Goal: Task Accomplishment & Management: Complete application form

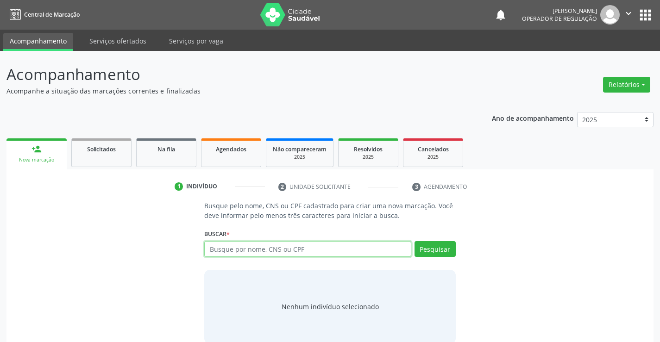
click at [294, 252] on input "text" at bounding box center [307, 249] width 207 height 16
type input "701007836314092"
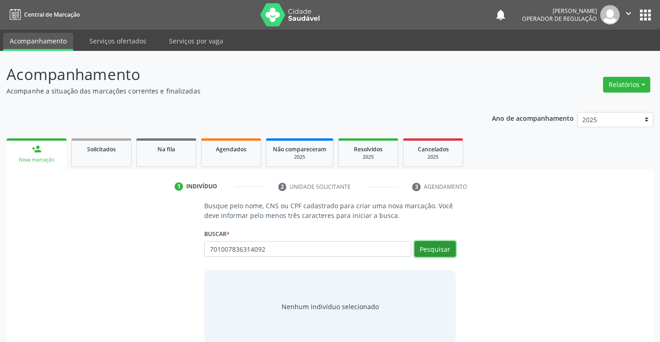
click at [444, 251] on button "Pesquisar" at bounding box center [435, 249] width 41 height 16
type input "701007836314092"
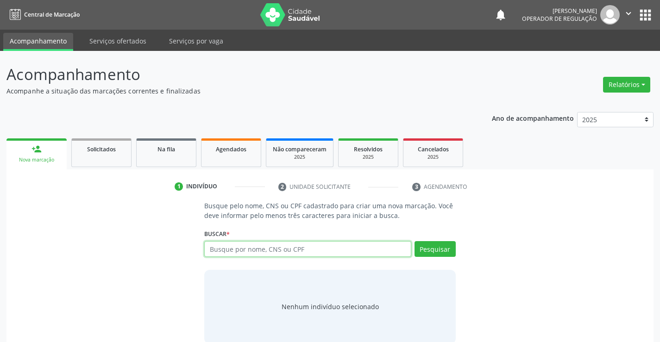
click at [303, 250] on input "text" at bounding box center [307, 249] width 207 height 16
type input "703406219030813"
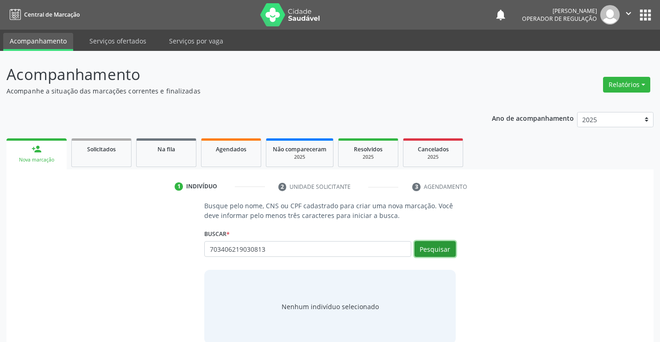
click at [436, 250] on button "Pesquisar" at bounding box center [435, 249] width 41 height 16
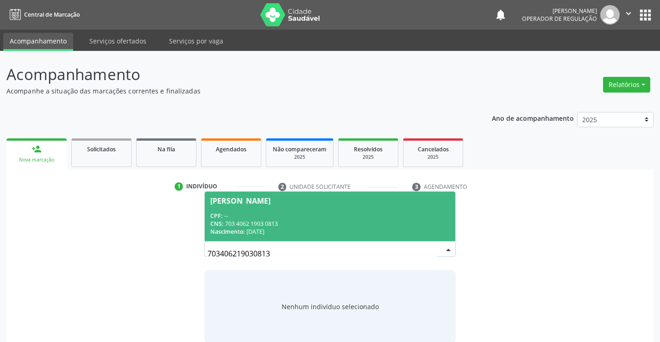
click at [347, 205] on span "[PERSON_NAME] CPF: -- CNS: 703 4062 1903 0813 Nascimento: [DATE]" at bounding box center [330, 217] width 250 height 50
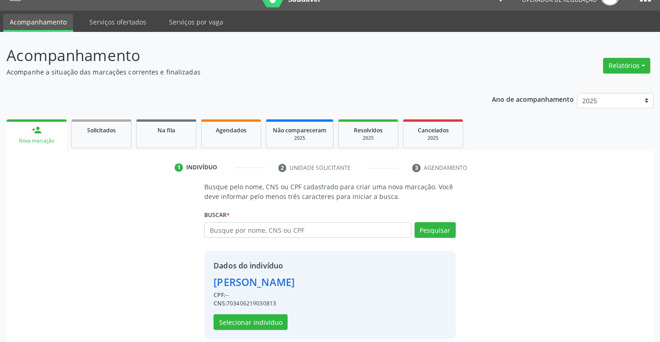
scroll to position [29, 0]
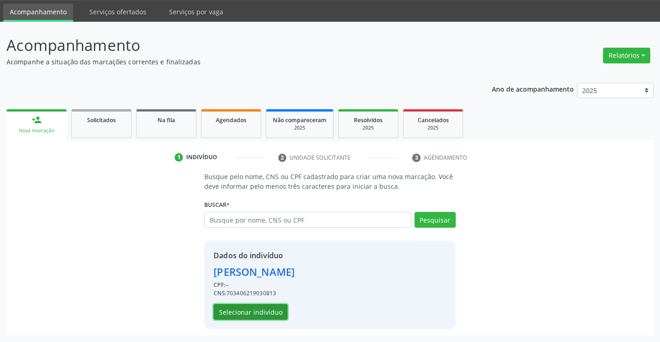
click at [272, 317] on button "Selecionar indivíduo" at bounding box center [251, 312] width 74 height 16
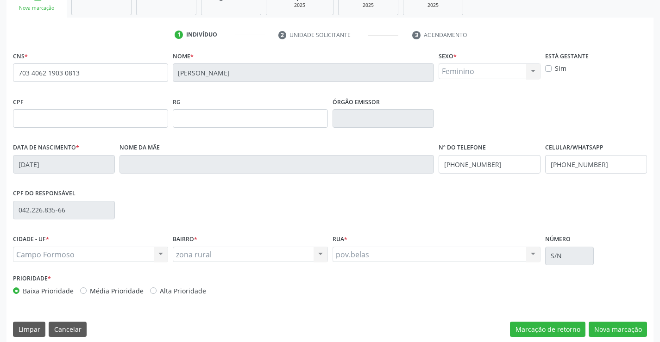
scroll to position [160, 0]
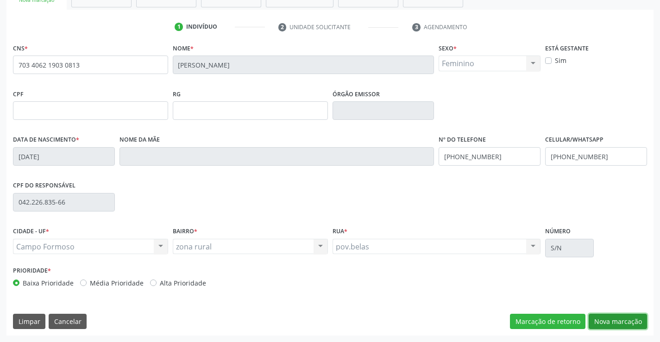
click at [607, 316] on button "Nova marcação" at bounding box center [618, 322] width 58 height 16
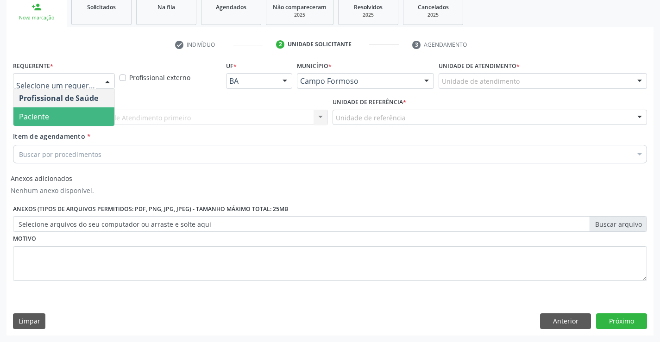
click at [81, 121] on span "Paciente" at bounding box center [63, 116] width 101 height 19
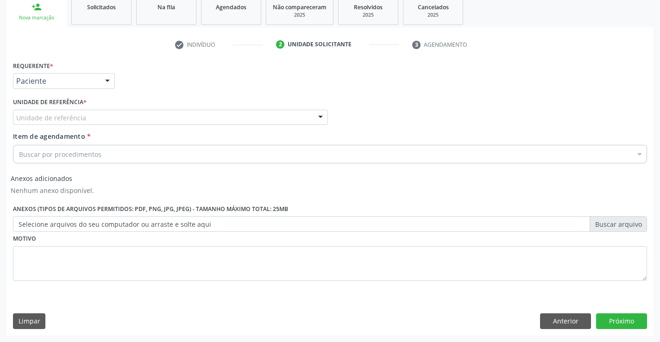
click at [87, 120] on div "Unidade de referência" at bounding box center [170, 118] width 315 height 16
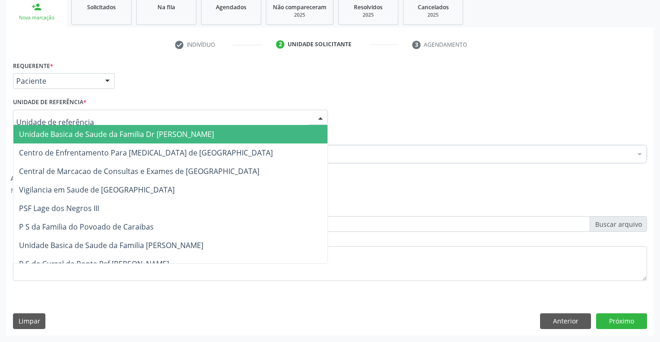
drag, startPoint x: 88, startPoint y: 131, endPoint x: 88, endPoint y: 139, distance: 7.9
click at [89, 131] on span "Unidade Basica de Saude da Familia Dr [PERSON_NAME]" at bounding box center [116, 134] width 195 height 10
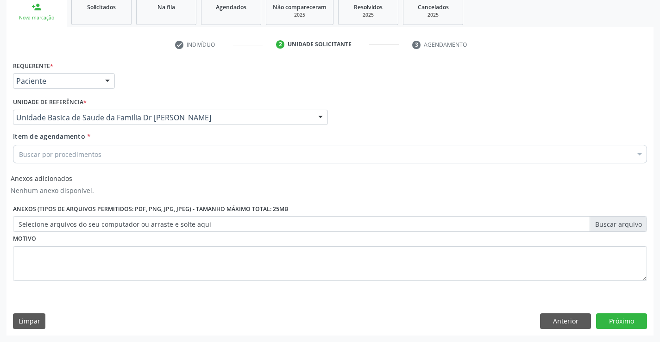
click at [87, 161] on div "Buscar por procedimentos" at bounding box center [330, 154] width 634 height 19
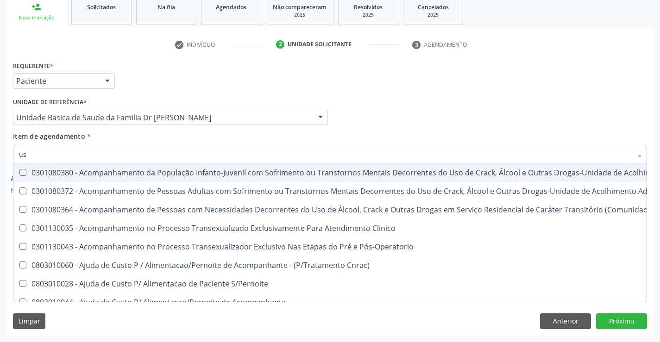
type input "usg"
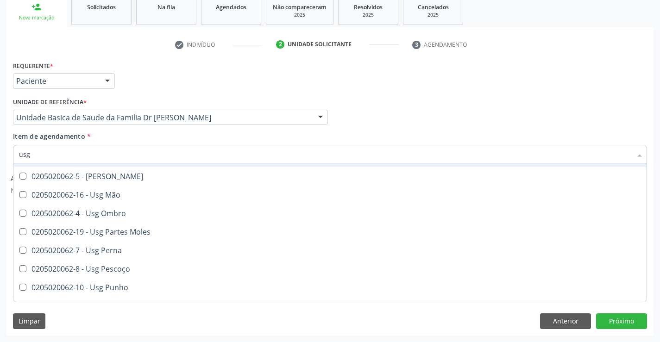
scroll to position [139, 0]
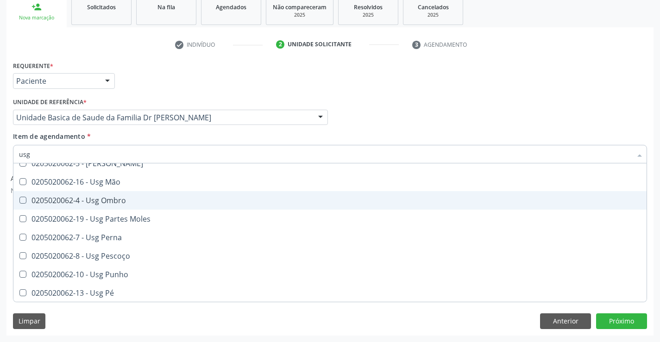
click at [145, 201] on div "0205020062-4 - Usg Ombro" at bounding box center [330, 200] width 622 height 7
checkbox Ombro "true"
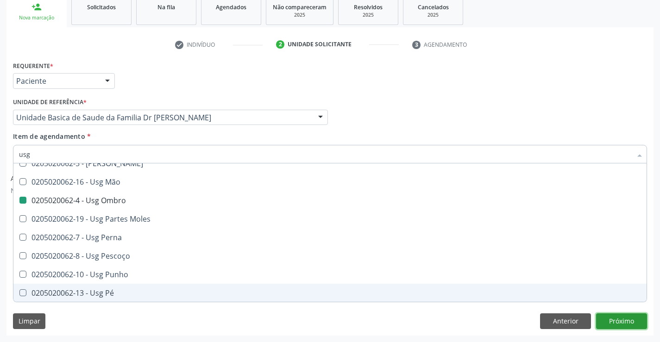
click at [628, 319] on button "Próximo" at bounding box center [621, 322] width 51 height 16
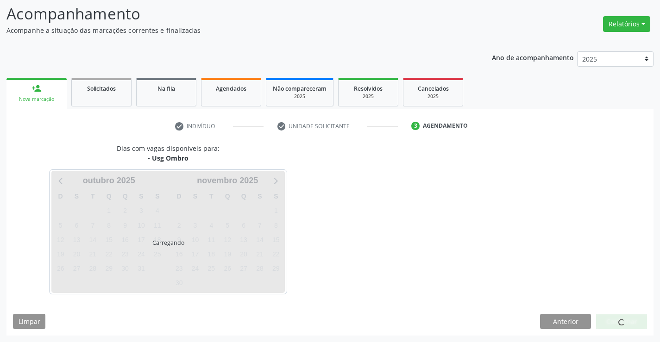
scroll to position [0, 0]
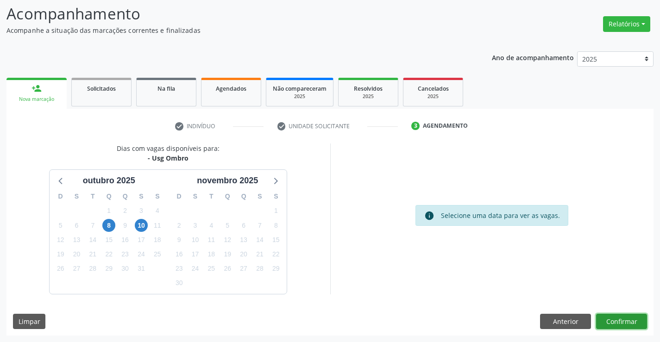
click at [623, 321] on button "Confirmar" at bounding box center [621, 322] width 51 height 16
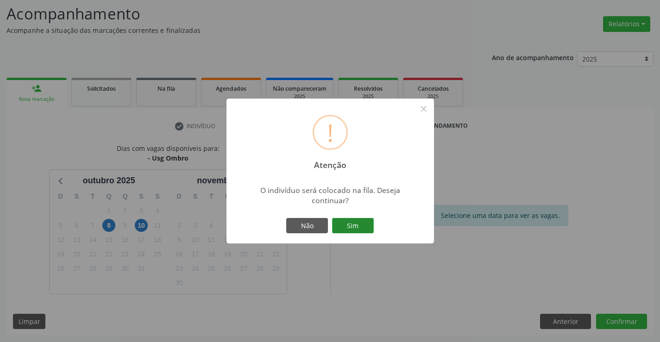
click at [362, 223] on button "Sim" at bounding box center [353, 226] width 42 height 16
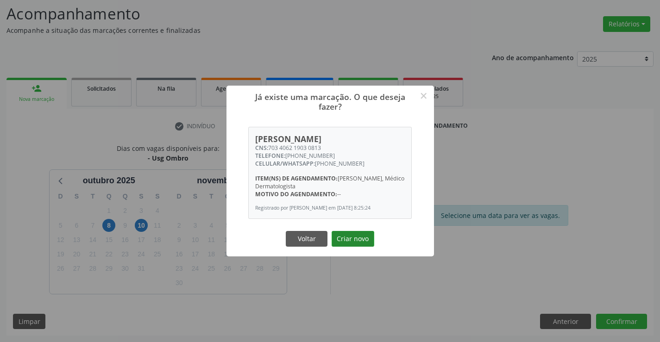
click at [344, 243] on button "Criar novo" at bounding box center [353, 239] width 43 height 16
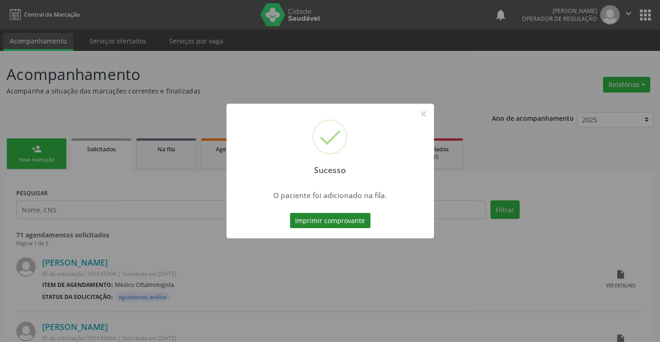
click at [357, 217] on button "Imprimir comprovante" at bounding box center [330, 221] width 81 height 16
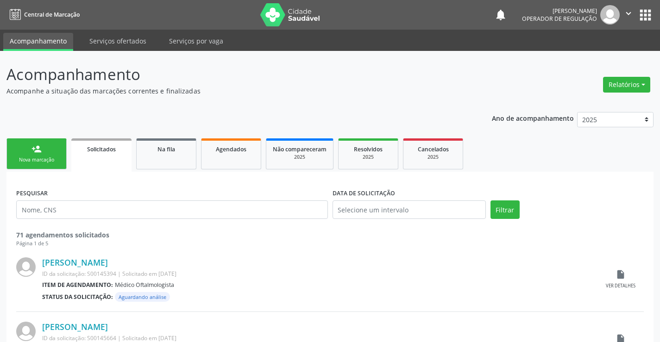
click at [34, 157] on div "Nova marcação" at bounding box center [36, 160] width 46 height 7
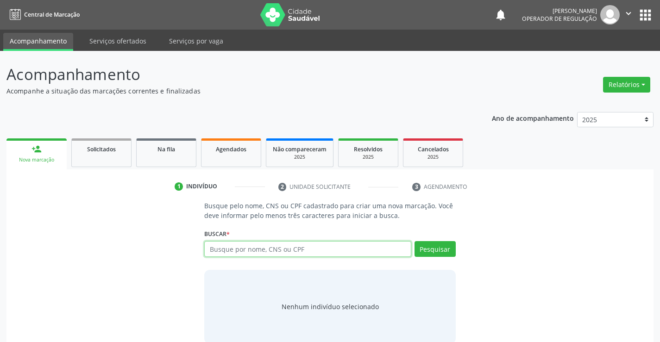
click at [290, 248] on input "text" at bounding box center [307, 249] width 207 height 16
type input "7"
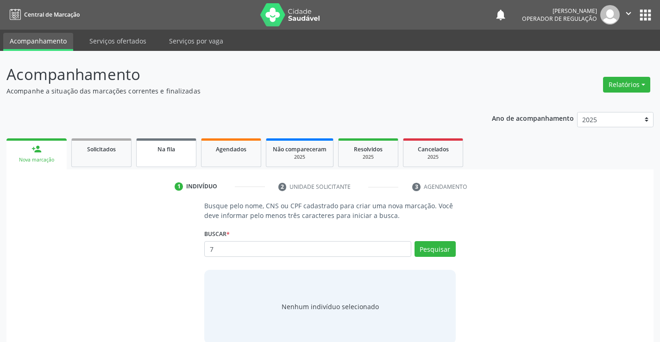
click at [164, 156] on link "Na fila" at bounding box center [166, 153] width 60 height 29
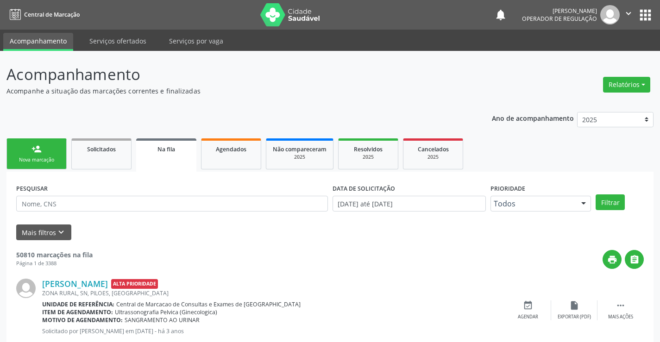
click at [139, 202] on div "PESQUISAR" at bounding box center [172, 200] width 316 height 36
click at [139, 202] on input "text" at bounding box center [172, 204] width 312 height 16
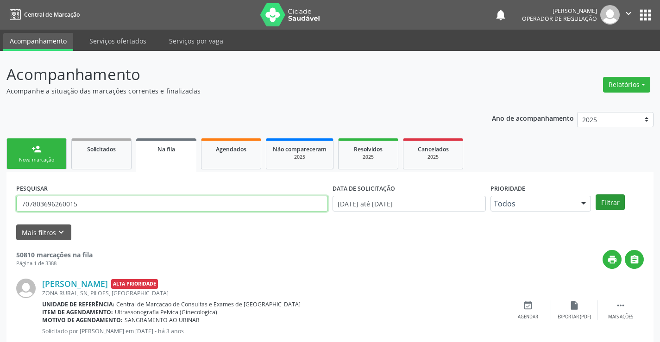
type input "707803696260015"
click at [609, 202] on button "Filtrar" at bounding box center [610, 203] width 29 height 16
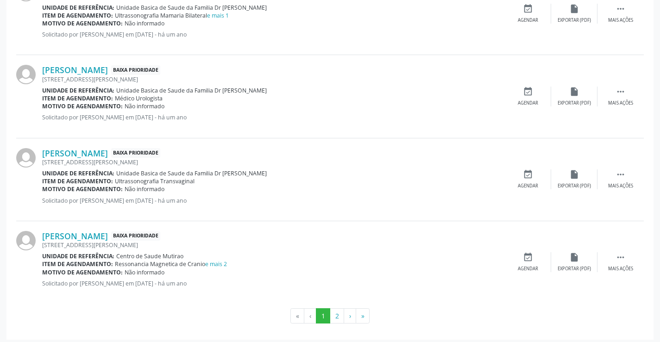
scroll to position [1222, 0]
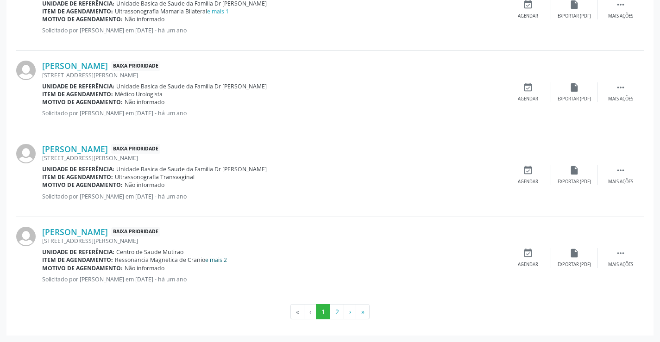
click at [212, 262] on link "e mais 2" at bounding box center [216, 260] width 22 height 8
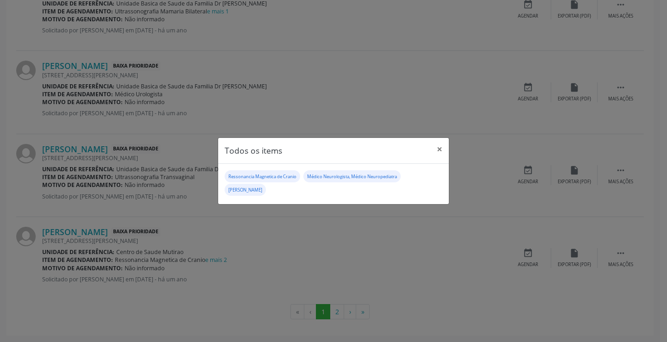
click at [306, 246] on div "Todos os items × Ressonancia Magnetica de Cranio Médico Neurologista, Médico Ne…" at bounding box center [333, 171] width 667 height 342
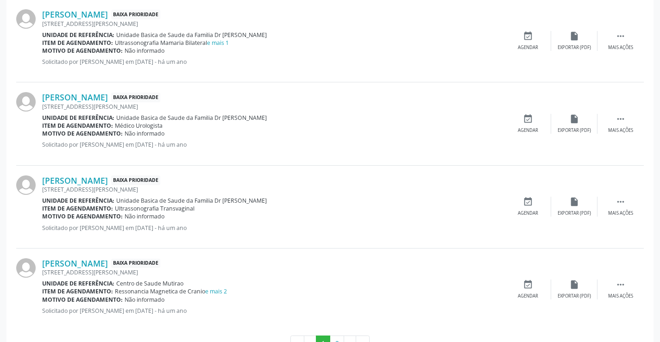
scroll to position [1176, 0]
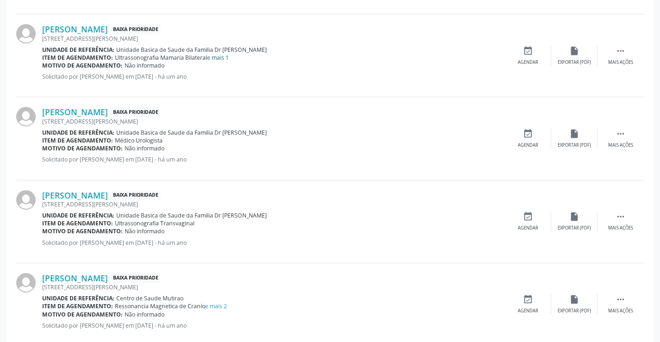
click at [220, 61] on link "e mais 1" at bounding box center [218, 58] width 22 height 8
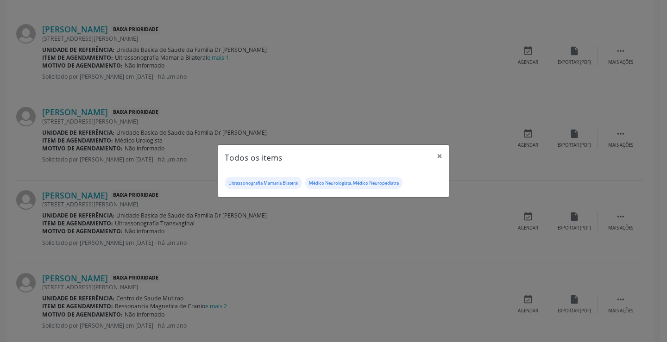
click at [347, 246] on div "Todos os items × Ultrassonografia Mamaria Bilateral Médico Neurologista, Médico…" at bounding box center [333, 171] width 667 height 342
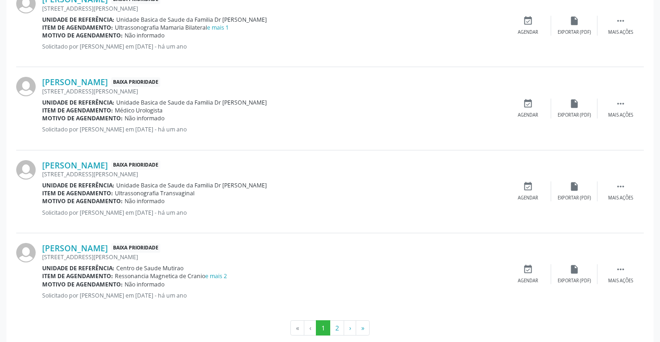
scroll to position [1222, 0]
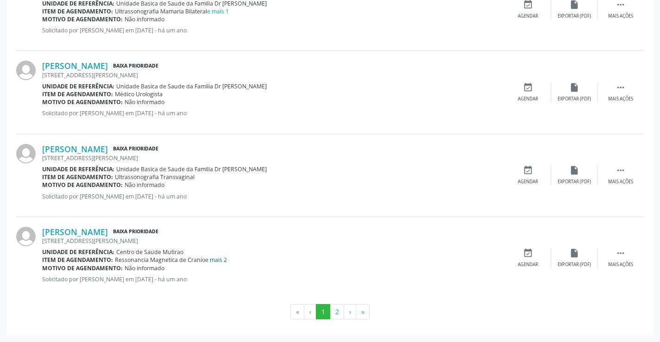
click at [221, 261] on link "e mais 2" at bounding box center [216, 260] width 22 height 8
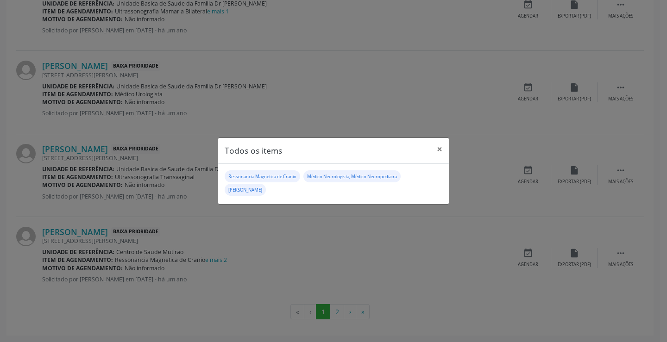
click at [324, 250] on div "Todos os items × Ressonancia Magnetica de Cranio Médico Neurologista, Médico Ne…" at bounding box center [333, 171] width 667 height 342
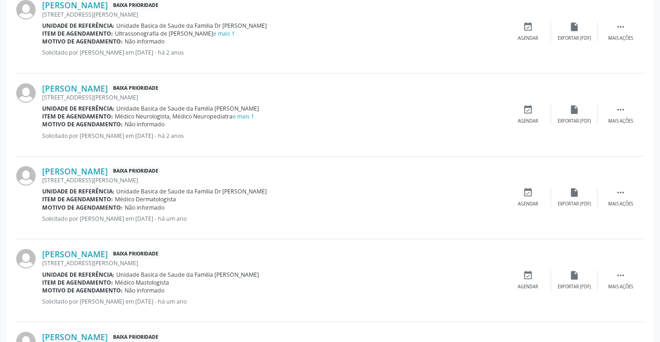
scroll to position [852, 0]
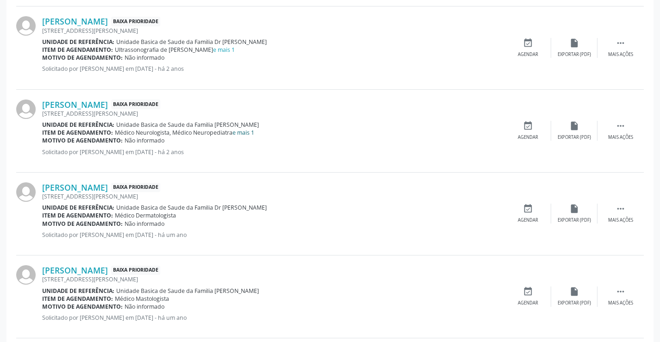
click at [244, 133] on link "e mais 1" at bounding box center [244, 133] width 22 height 8
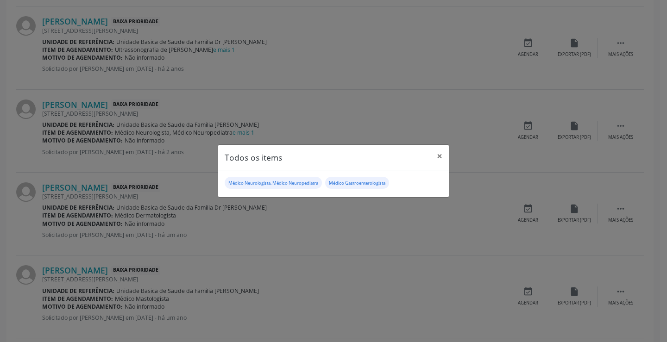
click at [320, 211] on div "Todos os items × Médico Neurologista, Médico Neuropediatra Médico Gastroenterol…" at bounding box center [333, 171] width 667 height 342
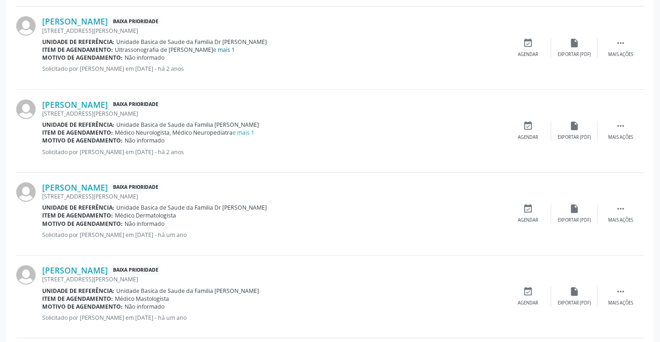
click at [227, 51] on link "e mais 1" at bounding box center [224, 50] width 22 height 8
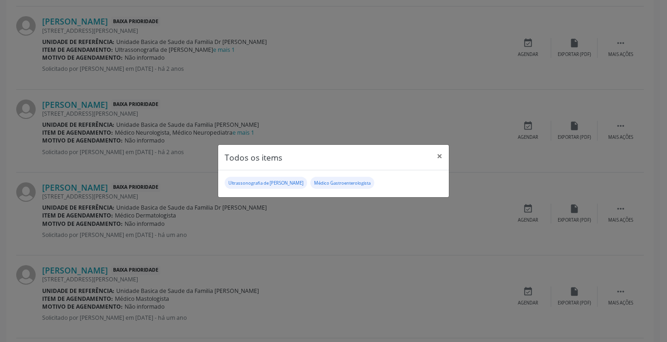
click at [345, 121] on div "Todos os items × Ultrassonografia de Aparelho Urinario Médico Gastroenterologis…" at bounding box center [333, 171] width 667 height 342
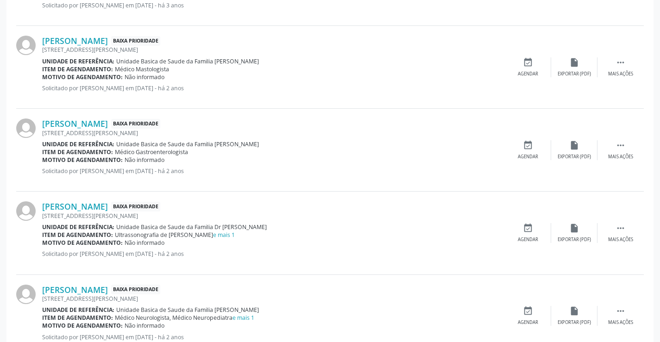
scroll to position [713, 0]
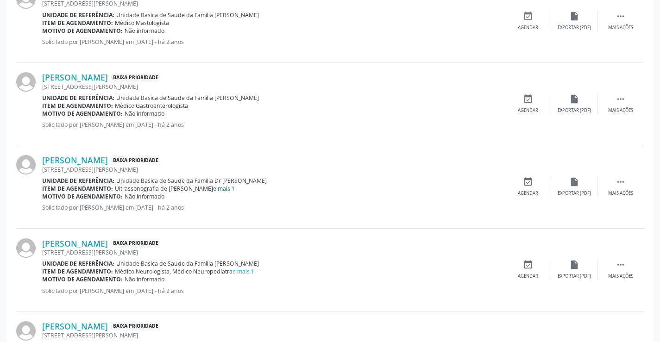
click at [230, 189] on link "e mais 1" at bounding box center [224, 189] width 22 height 8
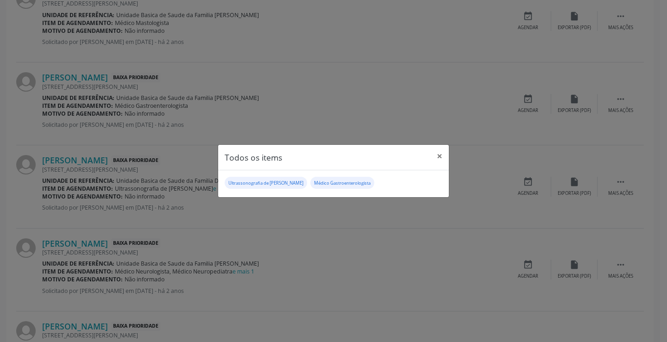
click at [274, 213] on div "Todos os items × Ultrassonografia de Aparelho Urinario Médico Gastroenterologis…" at bounding box center [333, 171] width 667 height 342
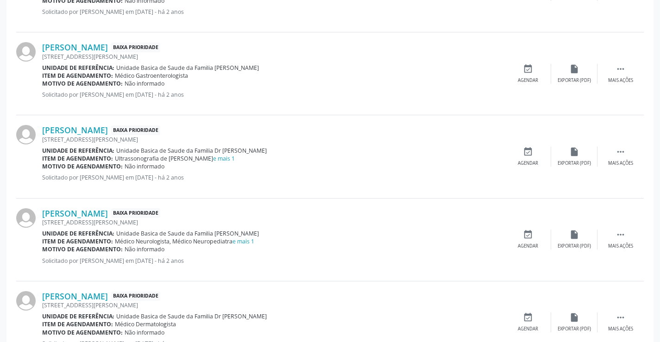
scroll to position [759, 0]
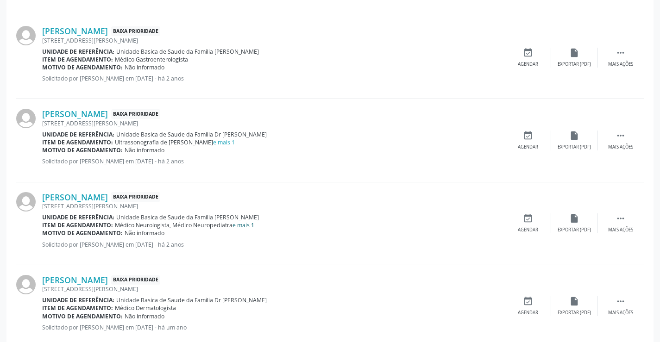
click at [239, 225] on link "e mais 1" at bounding box center [244, 225] width 22 height 8
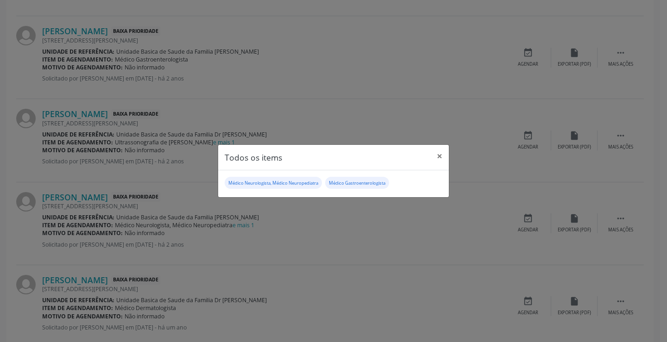
click at [325, 207] on div "Todos os items × Médico Neurologista, Médico Neuropediatra Médico Gastroenterol…" at bounding box center [333, 171] width 667 height 342
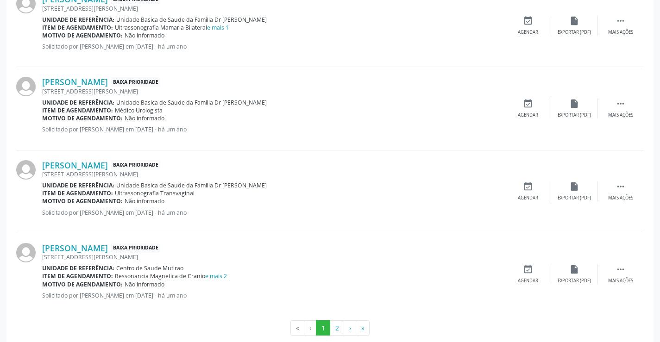
scroll to position [1222, 0]
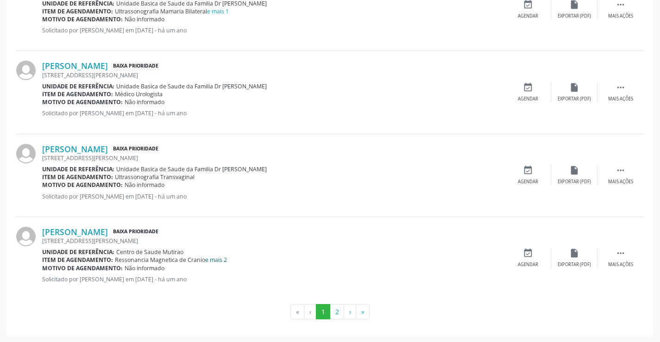
click at [218, 261] on link "e mais 2" at bounding box center [216, 260] width 22 height 8
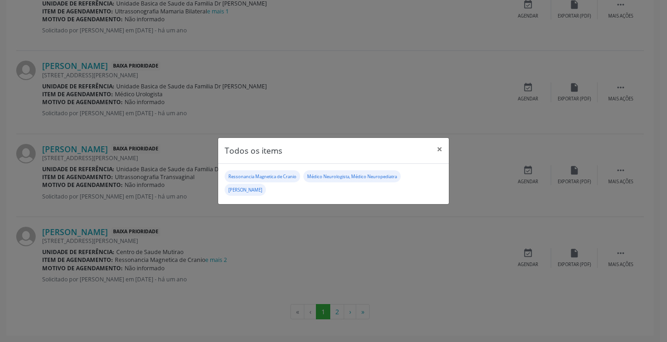
click at [309, 242] on div "Todos os items × Ressonancia Magnetica de Cranio Médico Neurologista, Médico Ne…" at bounding box center [333, 171] width 667 height 342
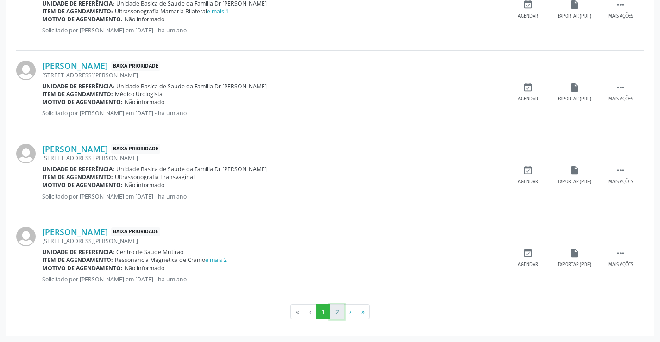
click at [336, 312] on button "2" at bounding box center [337, 312] width 14 height 16
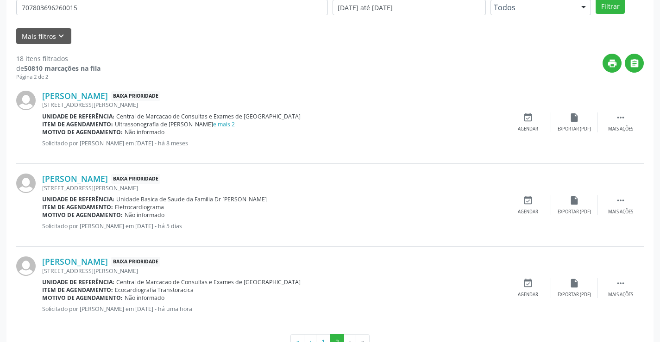
scroll to position [180, 0]
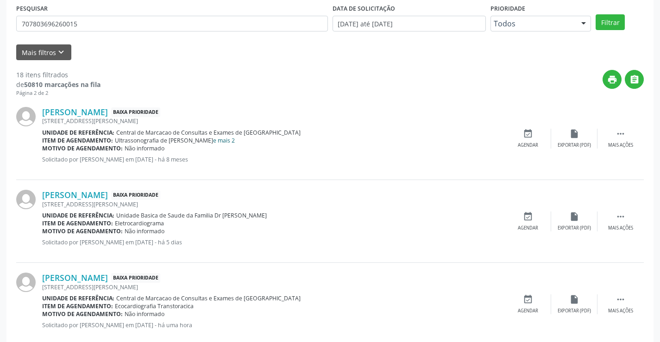
click at [223, 139] on link "e mais 2" at bounding box center [224, 141] width 22 height 8
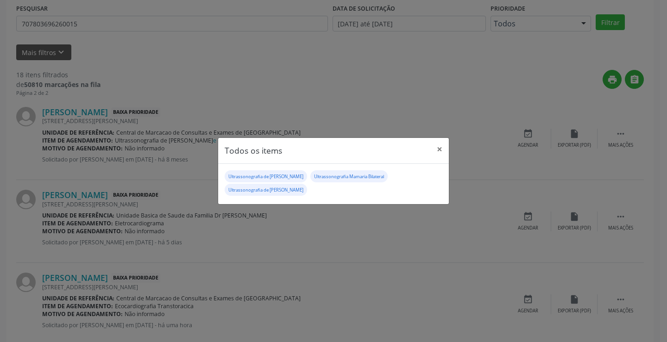
click at [297, 214] on div "Todos os items × Ultrassonografia de Aparelho Urinario Ultrassonografia Mamaria…" at bounding box center [333, 171] width 667 height 342
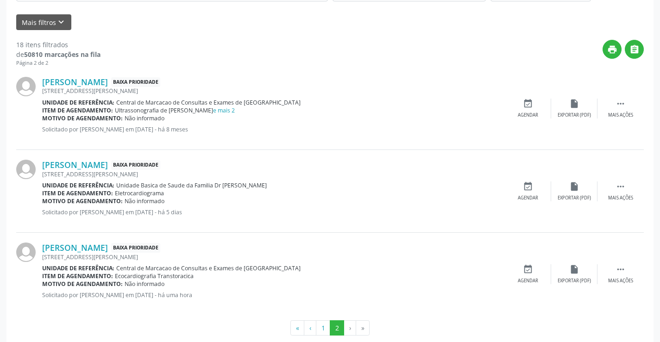
scroll to position [227, 0]
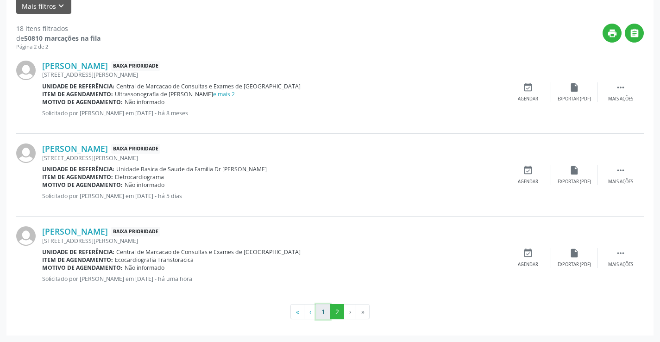
click at [323, 314] on button "1" at bounding box center [323, 312] width 14 height 16
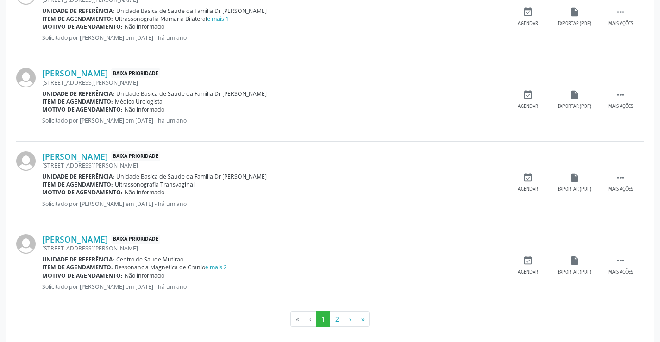
scroll to position [1222, 0]
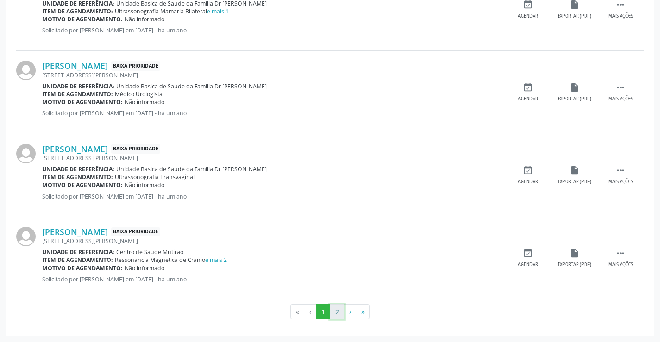
click at [338, 313] on button "2" at bounding box center [337, 312] width 14 height 16
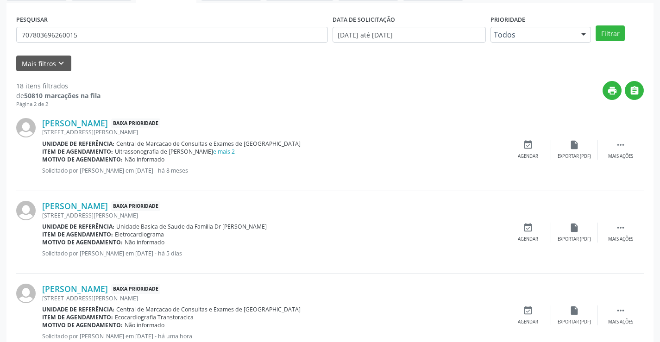
scroll to position [185, 0]
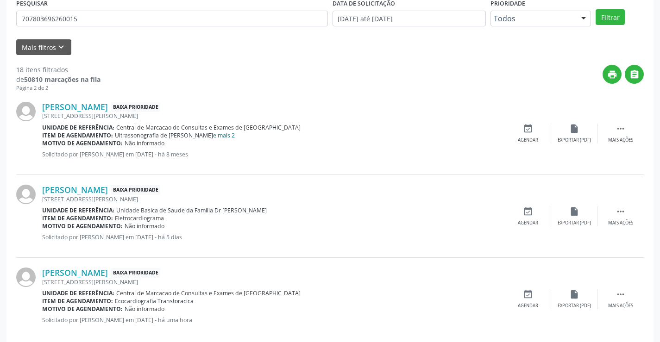
click at [227, 133] on link "e mais 2" at bounding box center [224, 136] width 22 height 8
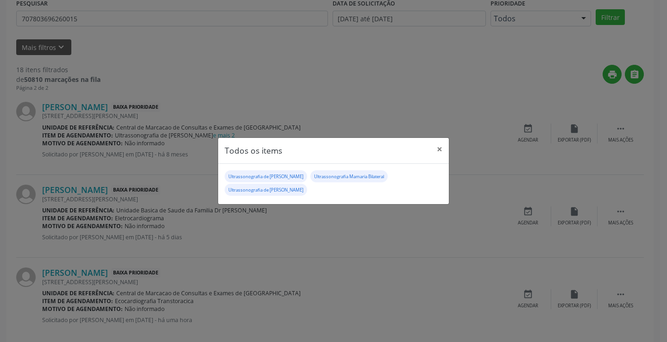
click at [305, 228] on div "Todos os items × Ultrassonografia de Aparelho Urinario Ultrassonografia Mamaria…" at bounding box center [333, 171] width 667 height 342
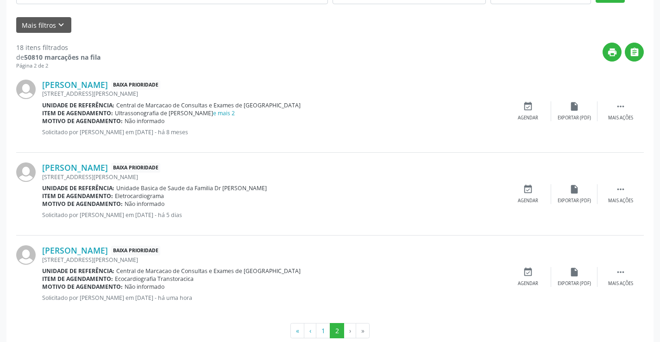
scroll to position [227, 0]
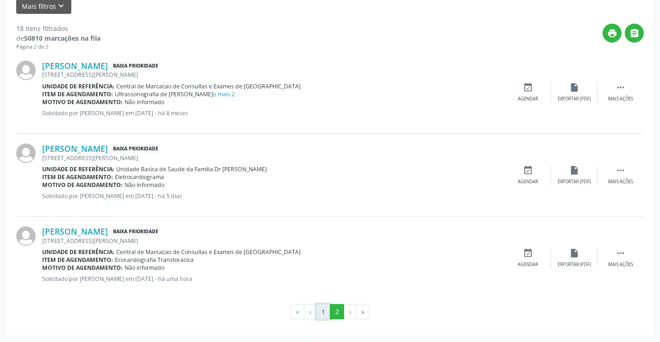
click at [322, 310] on button "1" at bounding box center [323, 312] width 14 height 16
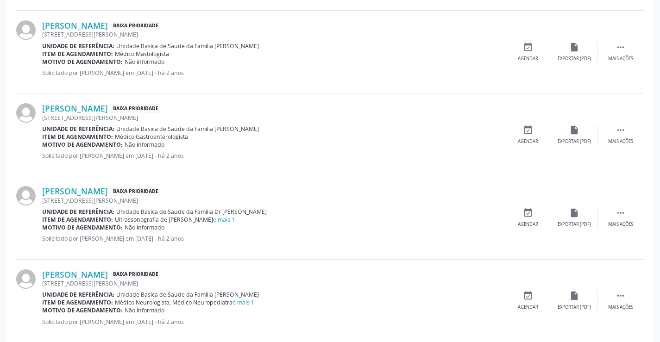
scroll to position [695, 0]
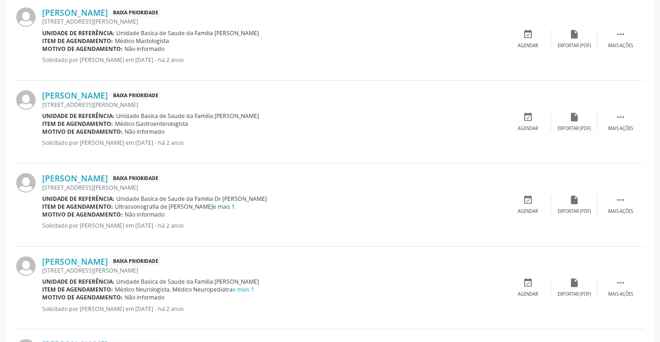
click at [231, 209] on link "e mais 1" at bounding box center [224, 207] width 22 height 8
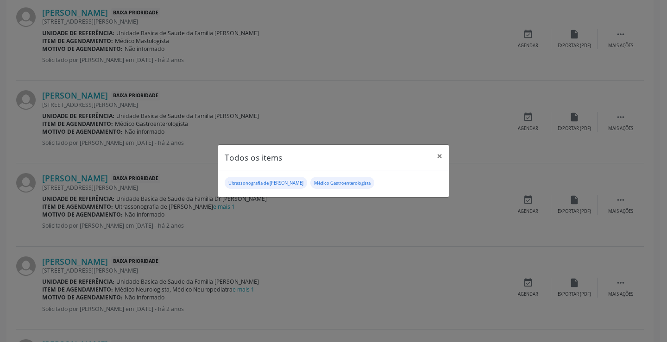
click at [265, 214] on div "Todos os items × Ultrassonografia de Aparelho Urinario Médico Gastroenterologis…" at bounding box center [333, 171] width 667 height 342
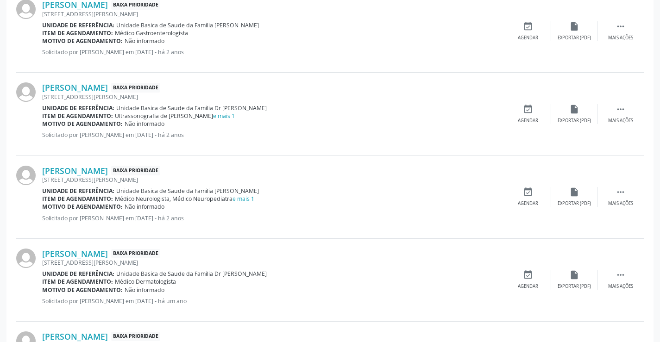
scroll to position [787, 0]
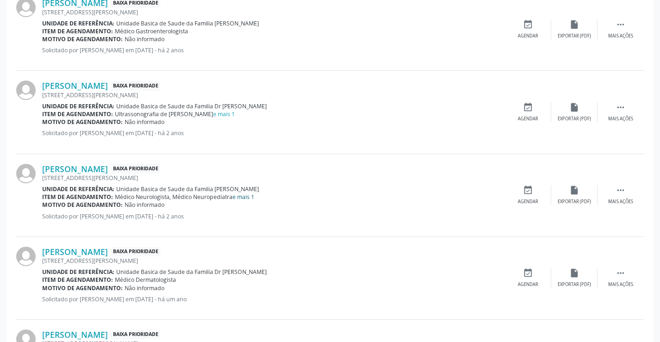
click at [240, 197] on link "e mais 1" at bounding box center [244, 197] width 22 height 8
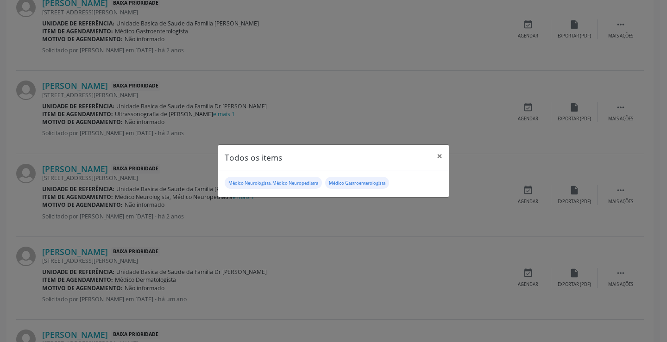
click at [281, 212] on div "Todos os items × Médico Neurologista, Médico Neuropediatra Médico Gastroenterol…" at bounding box center [333, 171] width 667 height 342
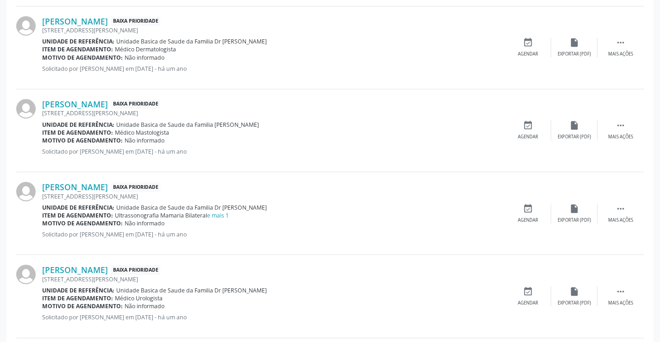
scroll to position [1019, 0]
click at [221, 217] on link "e mais 1" at bounding box center [218, 215] width 22 height 8
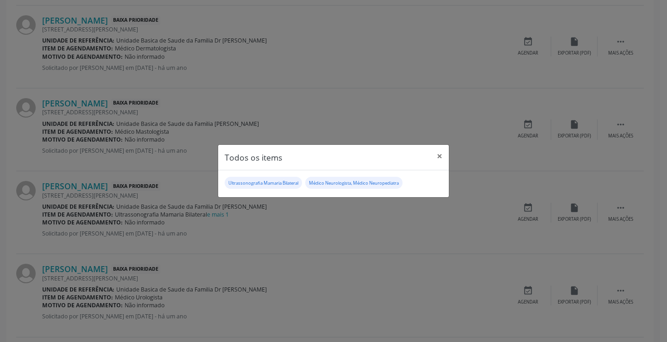
click at [327, 239] on div "Todos os items × Ultrassonografia Mamaria Bilateral Médico Neurologista, Médico…" at bounding box center [333, 171] width 667 height 342
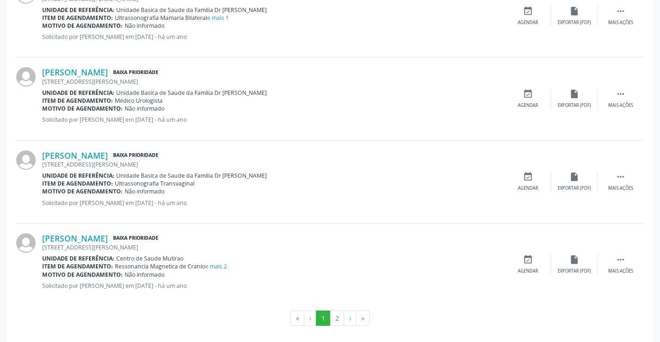
scroll to position [1222, 0]
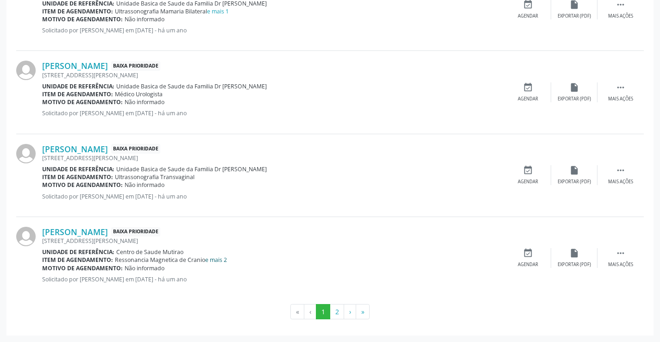
click at [215, 258] on link "e mais 2" at bounding box center [216, 260] width 22 height 8
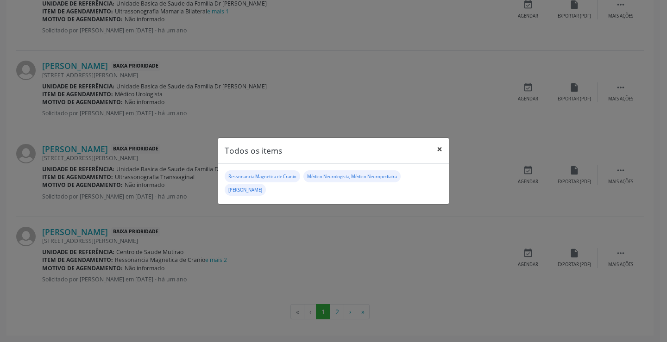
click at [440, 148] on button "×" at bounding box center [439, 149] width 19 height 23
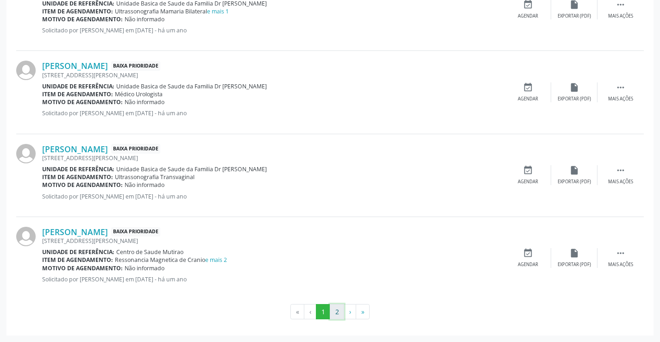
click at [341, 311] on button "2" at bounding box center [337, 312] width 14 height 16
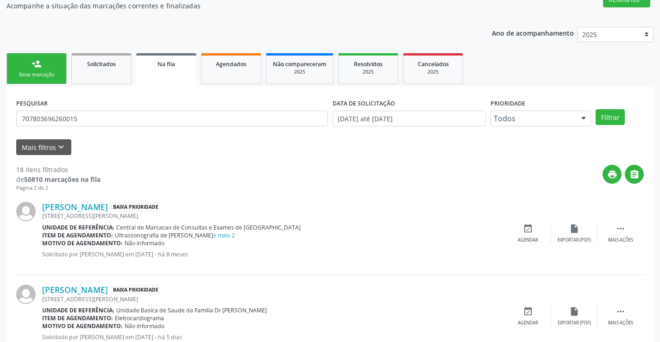
scroll to position [0, 0]
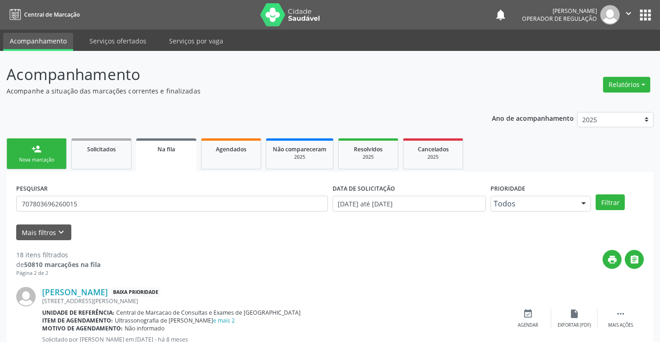
click at [42, 152] on link "person_add Nova marcação" at bounding box center [36, 154] width 60 height 31
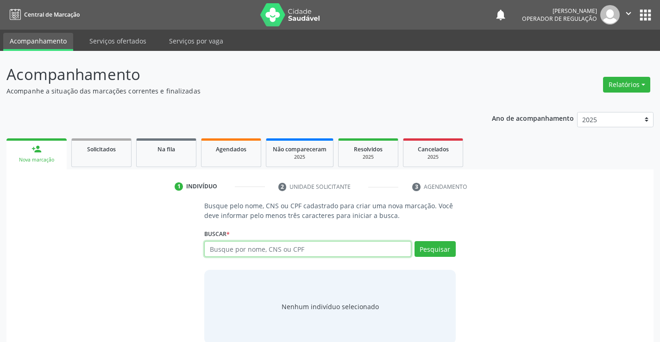
click at [263, 253] on input "text" at bounding box center [307, 249] width 207 height 16
type input "701007836314092"
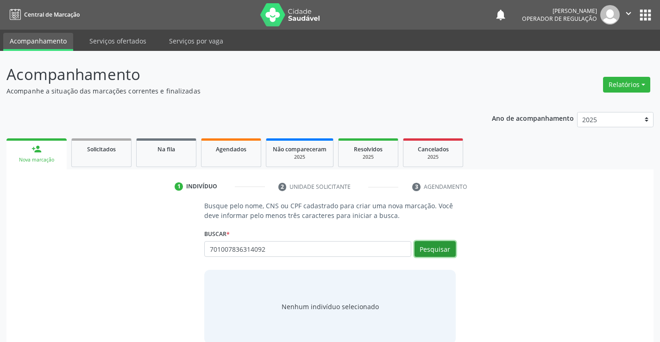
click at [430, 250] on button "Pesquisar" at bounding box center [435, 249] width 41 height 16
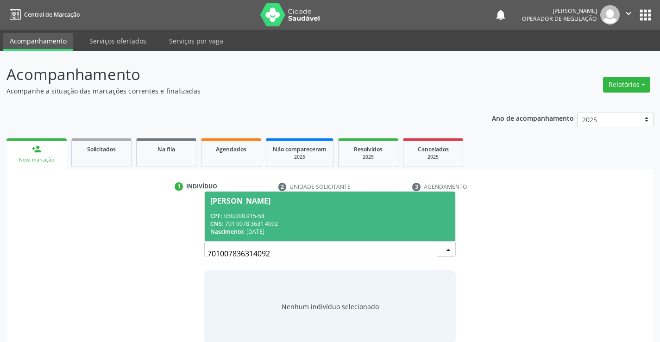
click at [377, 220] on div "CNS: 701 0078 3631 4092" at bounding box center [329, 224] width 239 height 8
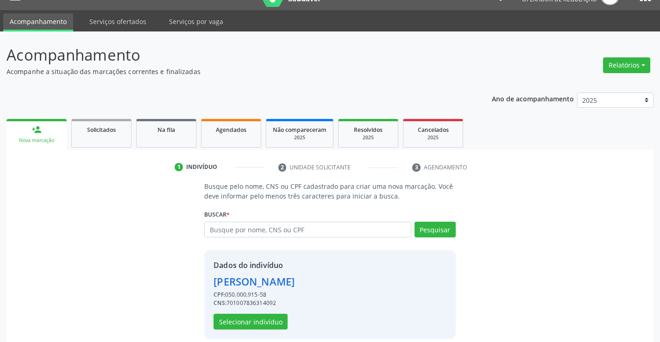
scroll to position [29, 0]
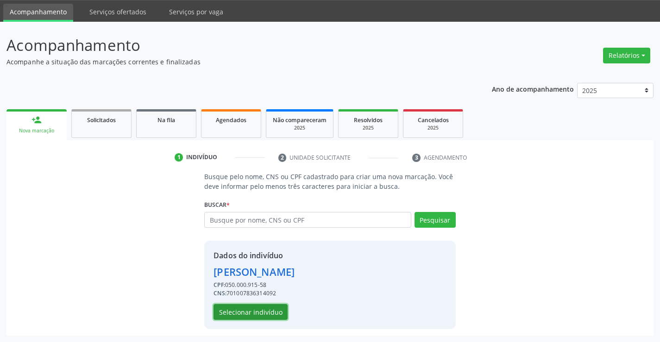
click at [267, 312] on button "Selecionar indivíduo" at bounding box center [251, 312] width 74 height 16
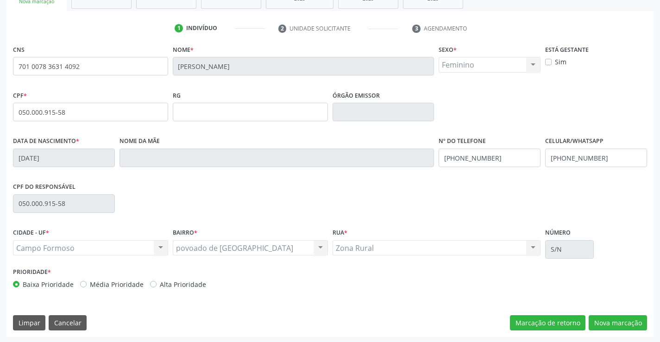
scroll to position [160, 0]
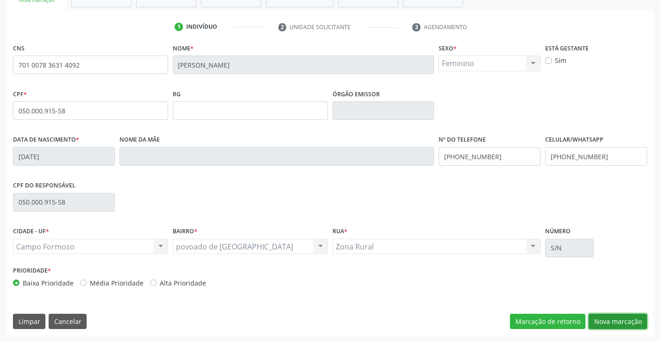
click at [600, 327] on button "Nova marcação" at bounding box center [618, 322] width 58 height 16
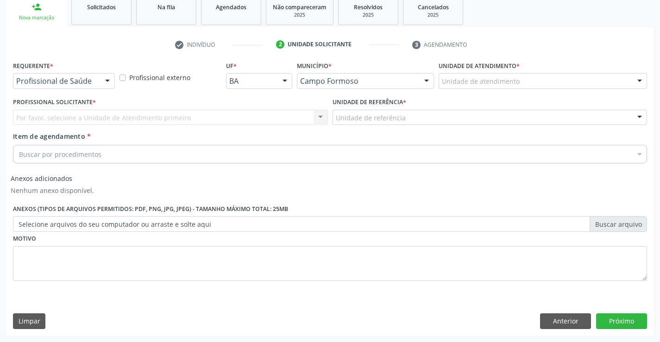
scroll to position [142, 0]
click at [87, 116] on div "Por favor, selecione a Unidade de Atendimento primeiro Nenhum resultado encontr…" at bounding box center [170, 118] width 315 height 16
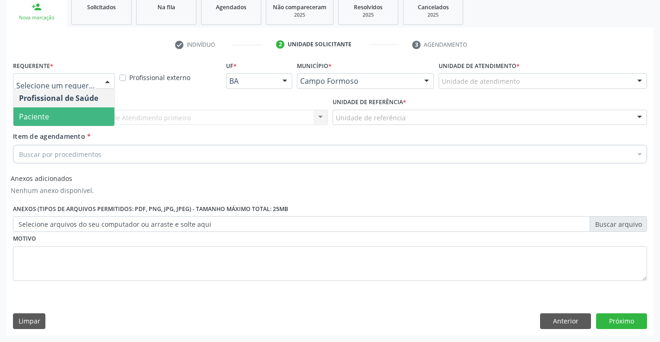
click at [64, 113] on span "Paciente" at bounding box center [63, 116] width 101 height 19
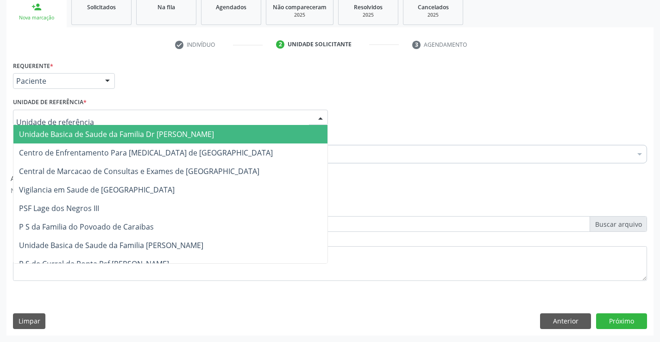
drag, startPoint x: 72, startPoint y: 113, endPoint x: 74, endPoint y: 126, distance: 12.6
click at [74, 120] on div at bounding box center [170, 118] width 315 height 16
click at [75, 131] on span "Unidade Basica de Saude da Familia Dr [PERSON_NAME]" at bounding box center [116, 134] width 195 height 10
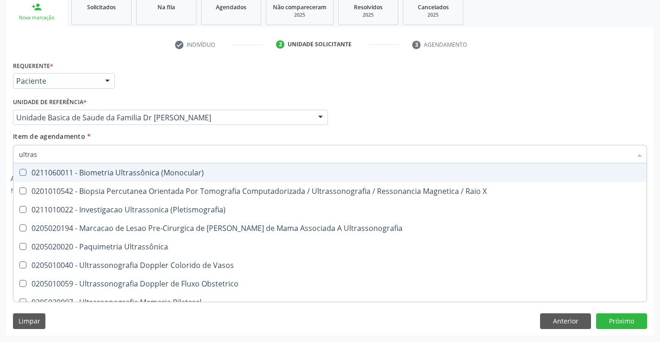
type input "ultrass"
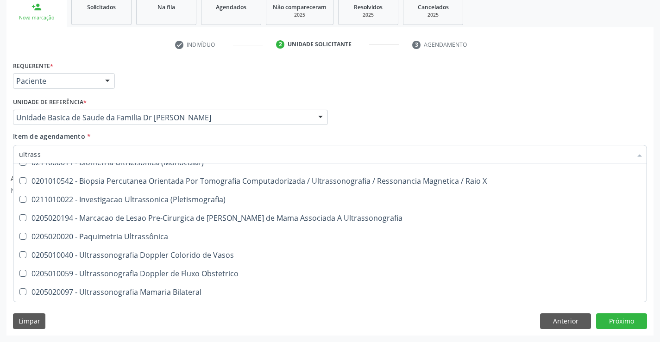
scroll to position [10, 0]
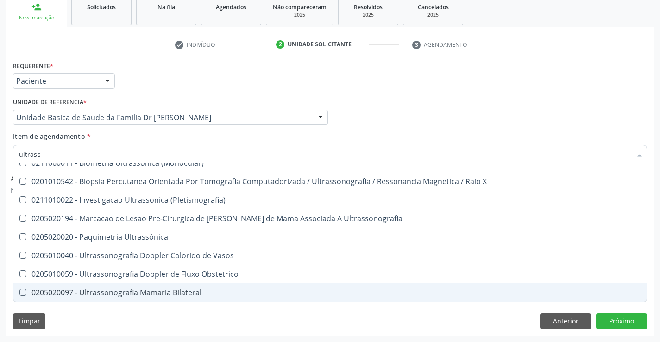
click at [206, 291] on div "0205020097 - Ultrassonografia Mamaria Bilateral" at bounding box center [330, 292] width 622 height 7
checkbox Bilateral "true"
click at [623, 319] on button "Próximo" at bounding box center [621, 322] width 51 height 16
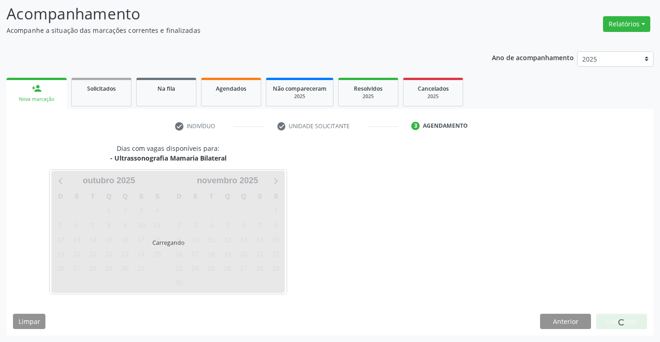
scroll to position [0, 0]
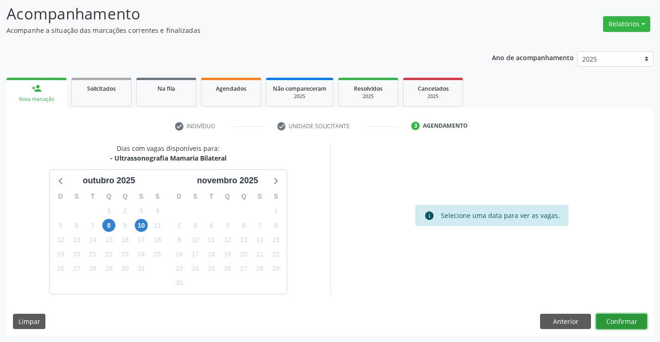
click at [623, 319] on button "Confirmar" at bounding box center [621, 322] width 51 height 16
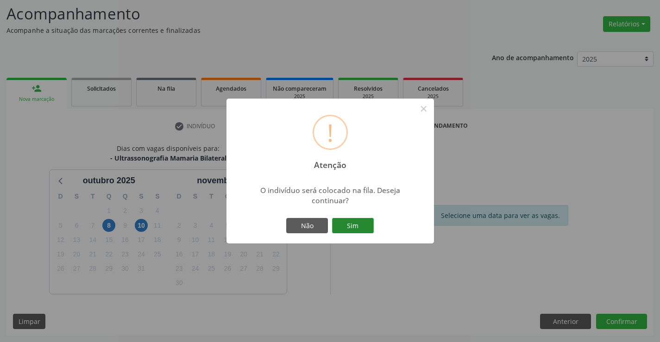
click at [359, 228] on button "Sim" at bounding box center [353, 226] width 42 height 16
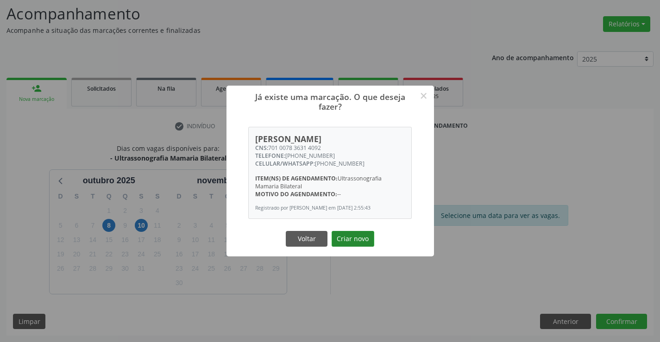
click at [362, 240] on button "Criar novo" at bounding box center [353, 239] width 43 height 16
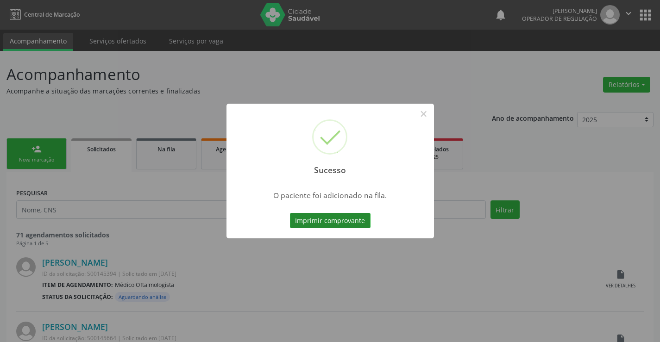
click at [350, 219] on button "Imprimir comprovante" at bounding box center [330, 221] width 81 height 16
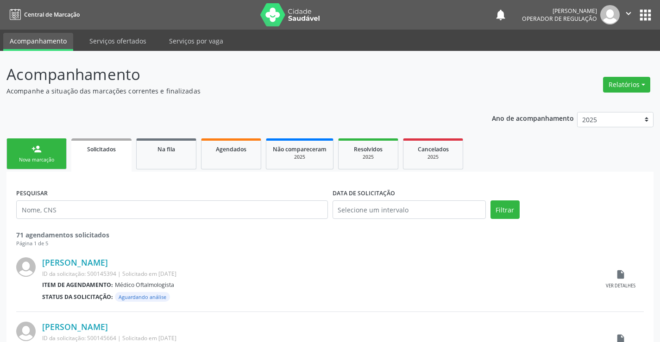
click at [40, 149] on div "person_add" at bounding box center [36, 149] width 10 height 10
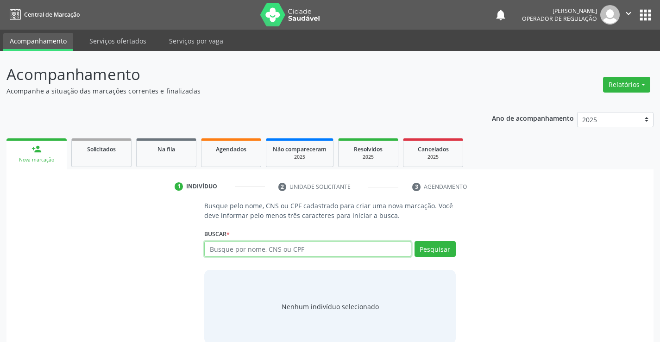
click at [292, 253] on input "text" at bounding box center [307, 249] width 207 height 16
type input "700009651803503"
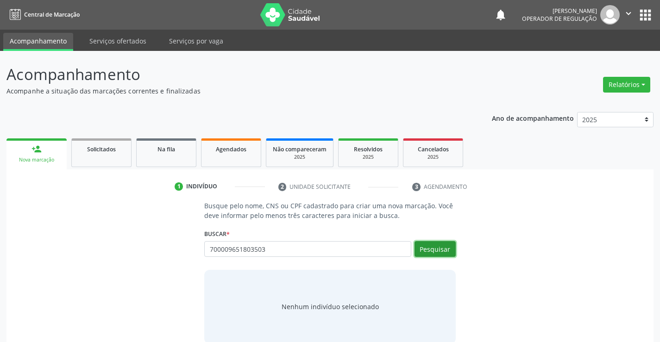
click at [447, 249] on button "Pesquisar" at bounding box center [435, 249] width 41 height 16
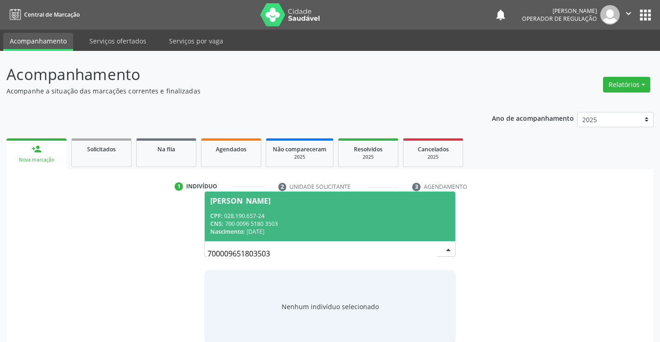
click at [375, 228] on div "Nascimento: [DATE]" at bounding box center [329, 232] width 239 height 8
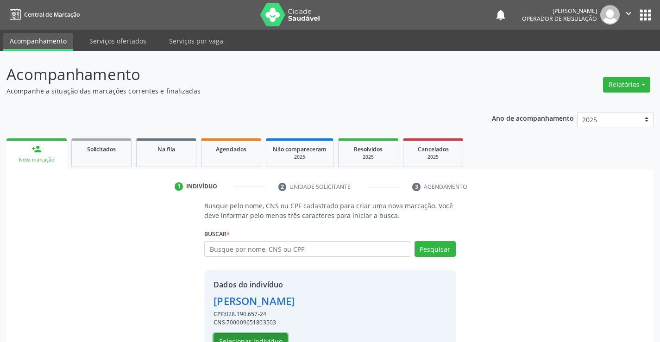
click at [272, 339] on button "Selecionar indivíduo" at bounding box center [251, 342] width 74 height 16
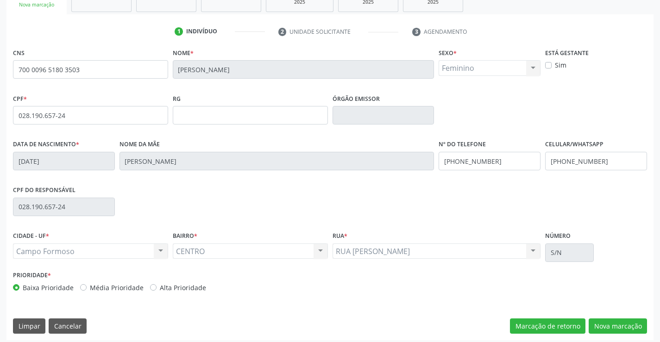
scroll to position [160, 0]
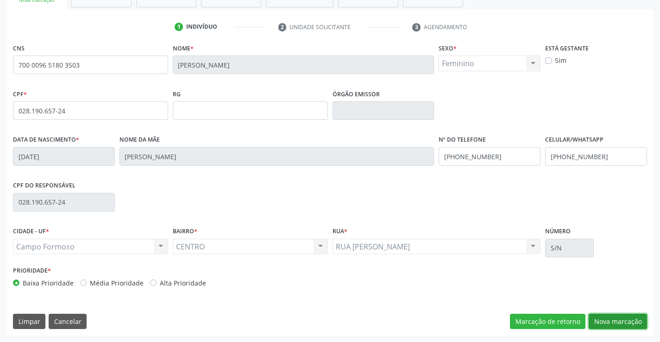
click at [610, 321] on button "Nova marcação" at bounding box center [618, 322] width 58 height 16
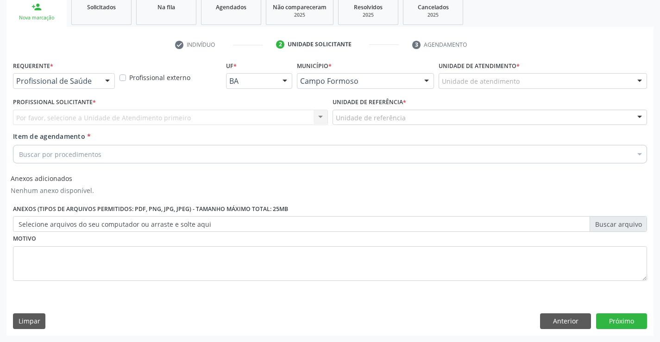
scroll to position [142, 0]
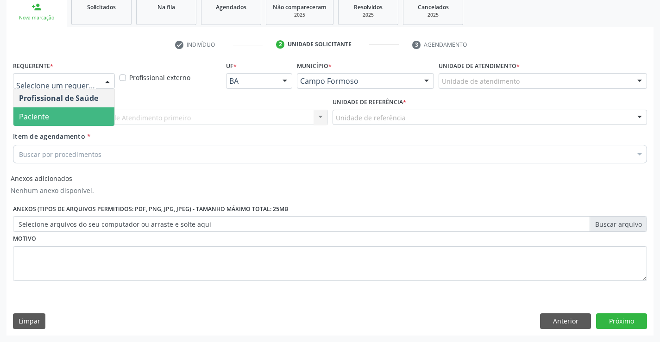
click at [67, 116] on span "Paciente" at bounding box center [63, 116] width 101 height 19
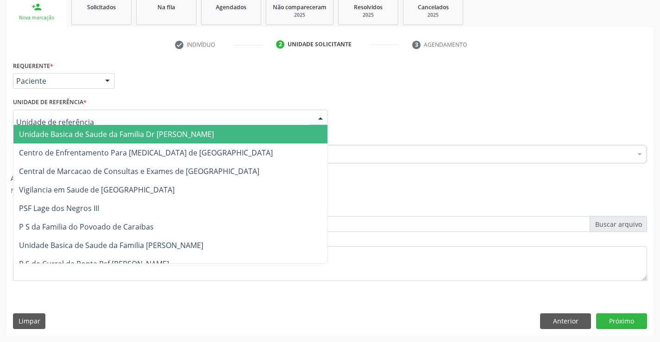
drag, startPoint x: 82, startPoint y: 131, endPoint x: 84, endPoint y: 136, distance: 5.0
click at [83, 133] on span "Unidade Basica de Saude da Familia Dr [PERSON_NAME]" at bounding box center [116, 134] width 195 height 10
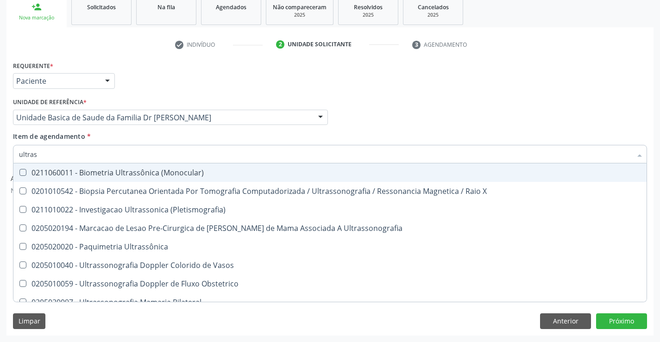
type input "ultrass"
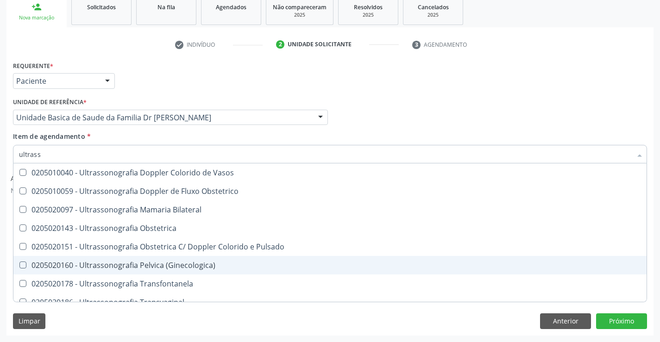
scroll to position [139, 0]
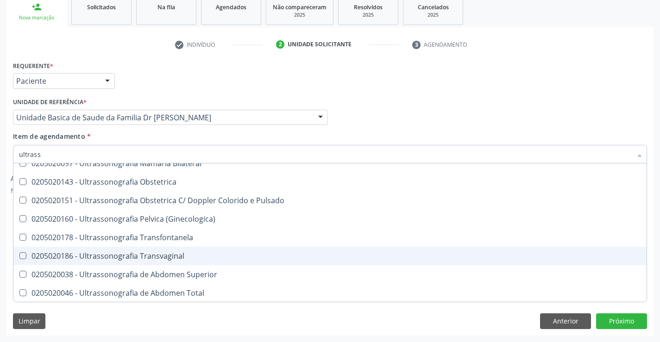
click at [187, 260] on span "0205020186 - Ultrassonografia Transvaginal" at bounding box center [329, 256] width 633 height 19
checkbox Transvaginal "true"
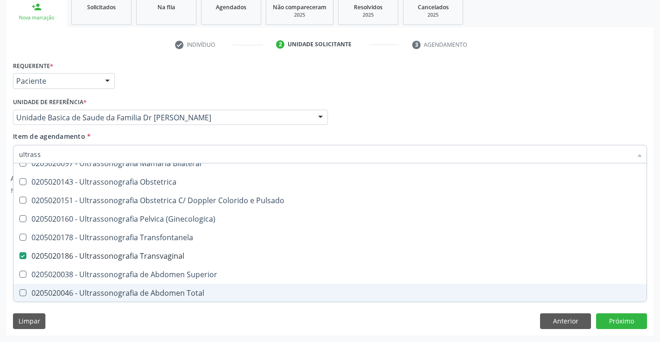
click at [209, 296] on div "0205020046 - Ultrassonografia de Abdomen Total" at bounding box center [330, 293] width 622 height 7
checkbox Total "true"
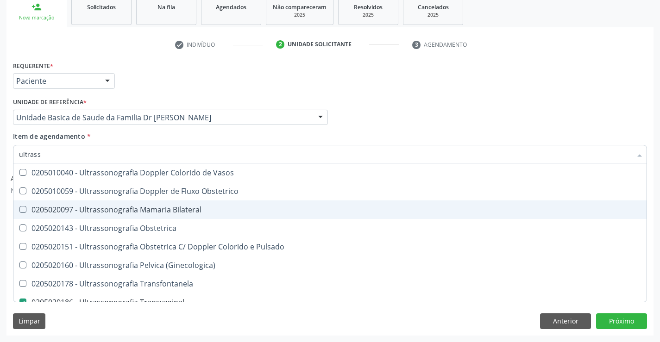
click at [214, 212] on div "0205020097 - Ultrassonografia Mamaria Bilateral" at bounding box center [330, 209] width 622 height 7
checkbox Bilateral "true"
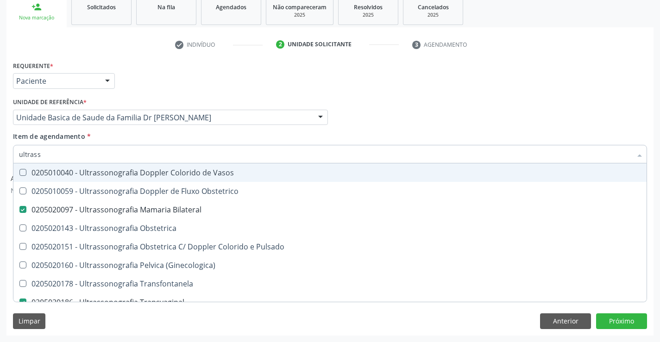
click at [128, 155] on input "ultrass" at bounding box center [325, 154] width 613 height 19
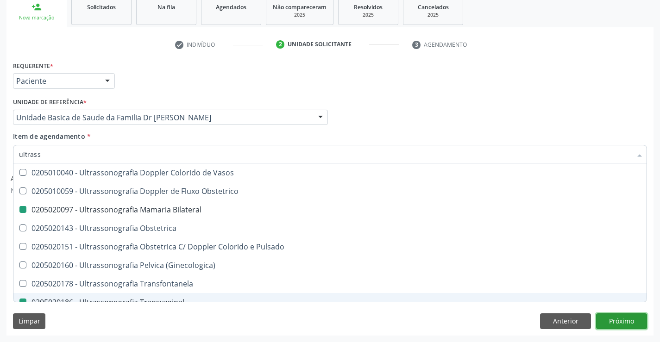
click at [630, 322] on button "Próximo" at bounding box center [621, 322] width 51 height 16
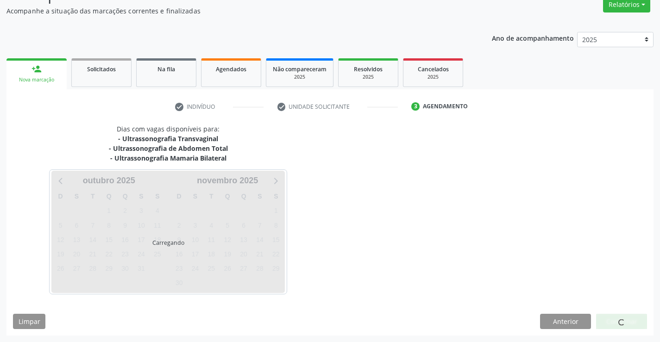
scroll to position [0, 0]
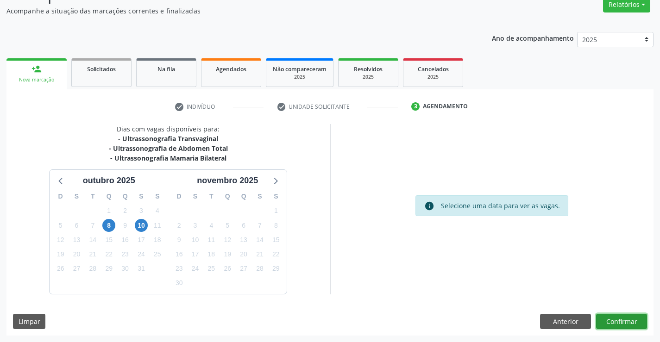
click at [616, 322] on button "Confirmar" at bounding box center [621, 322] width 51 height 16
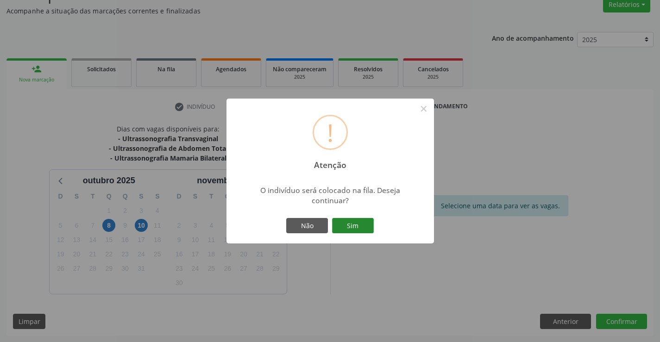
click at [369, 223] on button "Sim" at bounding box center [353, 226] width 42 height 16
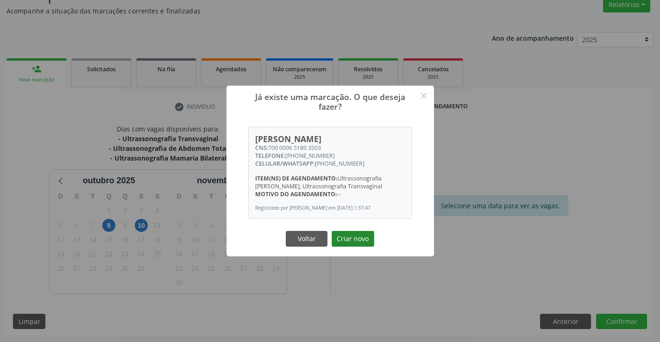
click at [346, 239] on button "Criar novo" at bounding box center [353, 239] width 43 height 16
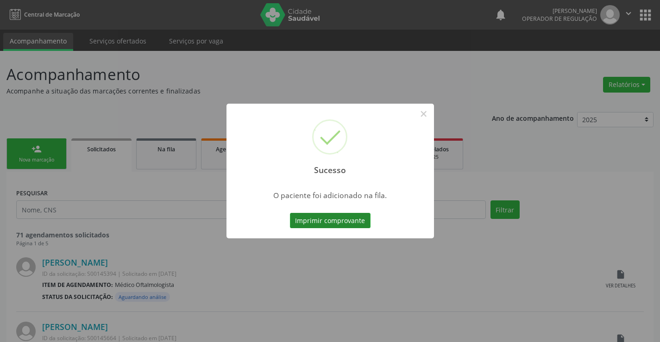
click at [345, 222] on button "Imprimir comprovante" at bounding box center [330, 221] width 81 height 16
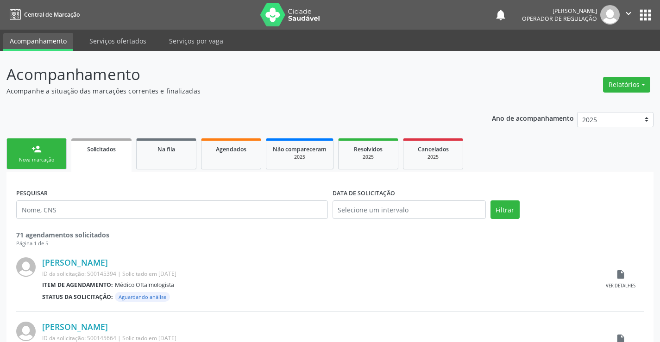
click at [53, 158] on div "Nova marcação" at bounding box center [36, 160] width 46 height 7
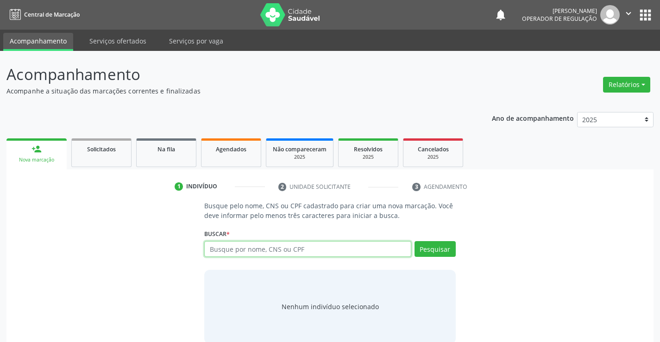
click at [302, 252] on input "text" at bounding box center [307, 249] width 207 height 16
type input "704309581010992"
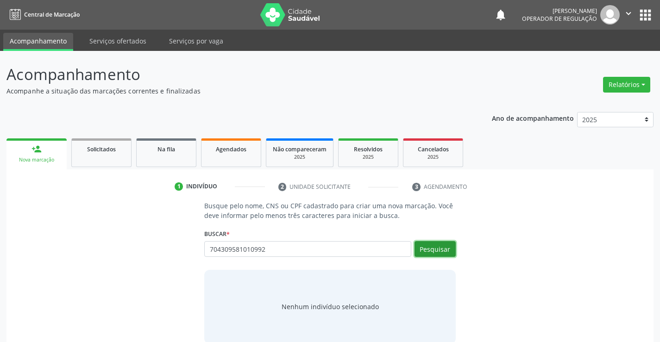
click at [429, 246] on button "Pesquisar" at bounding box center [435, 249] width 41 height 16
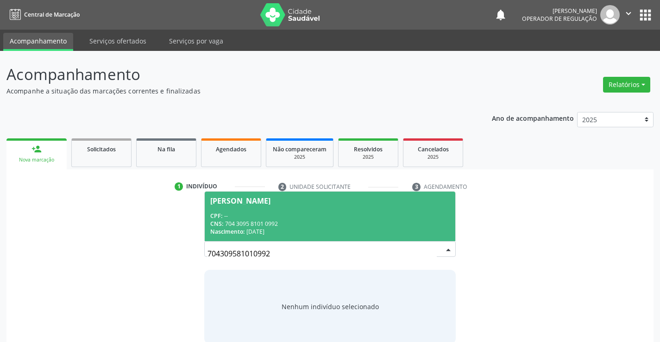
click at [243, 227] on div "CNS: 704 3095 8101 0992" at bounding box center [329, 224] width 239 height 8
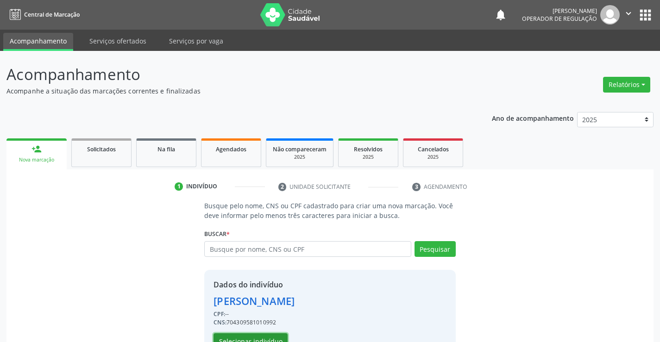
click at [243, 337] on button "Selecionar indivíduo" at bounding box center [251, 342] width 74 height 16
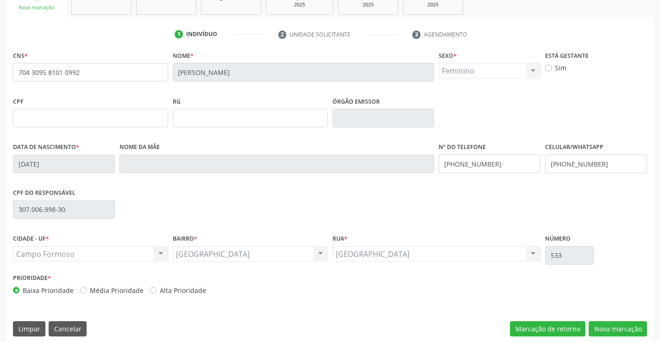
scroll to position [160, 0]
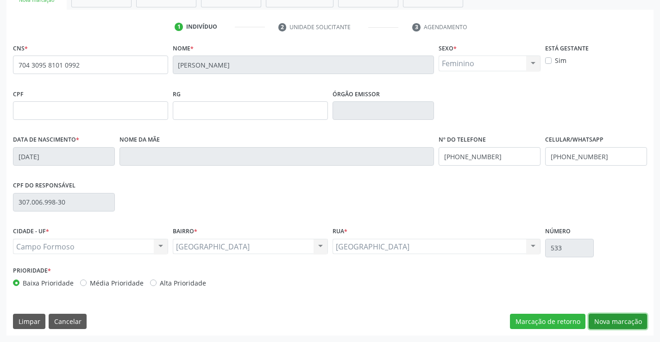
drag, startPoint x: 606, startPoint y: 319, endPoint x: 541, endPoint y: 277, distance: 77.6
click at [607, 319] on button "Nova marcação" at bounding box center [618, 322] width 58 height 16
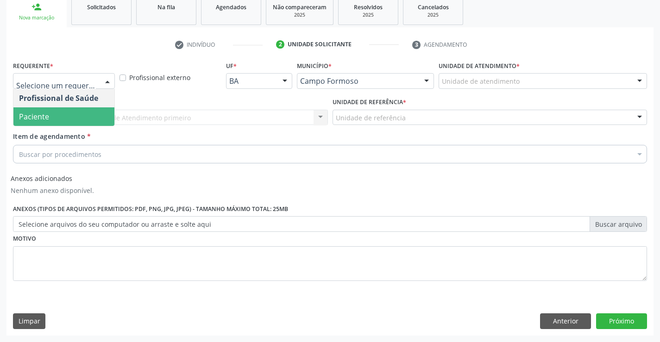
click at [74, 115] on span "Paciente" at bounding box center [63, 116] width 101 height 19
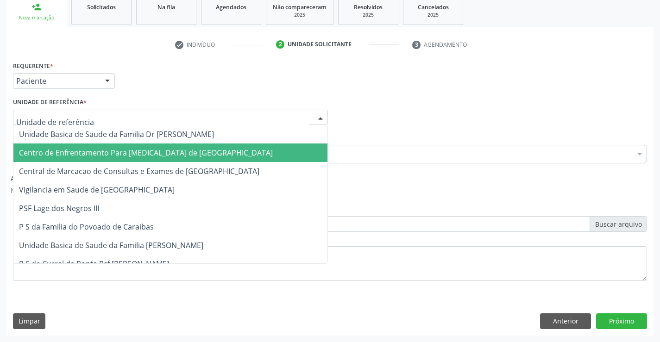
click at [76, 149] on span "Centro de Enfrentamento Para [MEDICAL_DATA] de [GEOGRAPHIC_DATA]" at bounding box center [146, 153] width 254 height 10
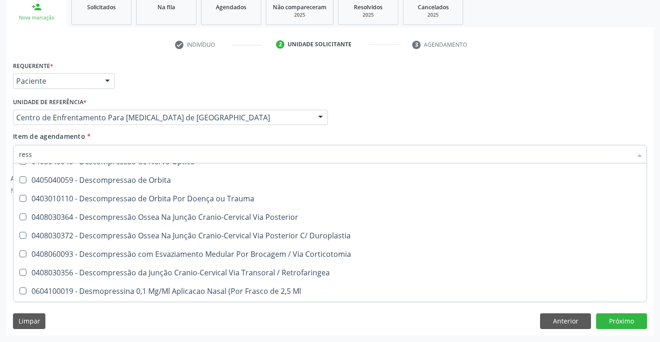
scroll to position [139, 0]
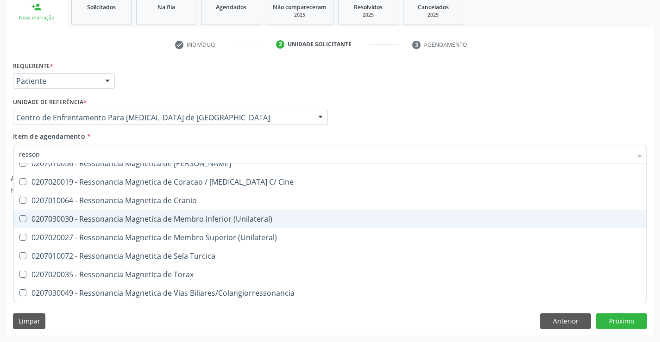
type input "ressona"
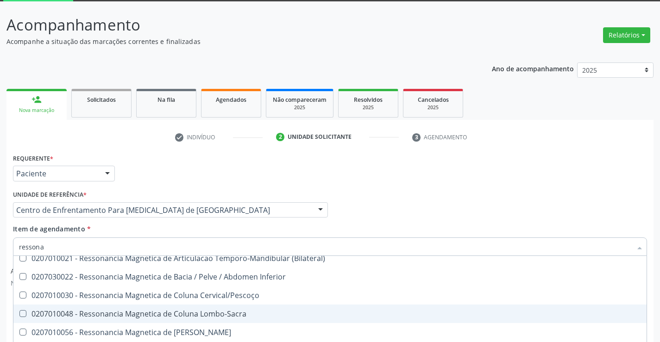
scroll to position [46, 0]
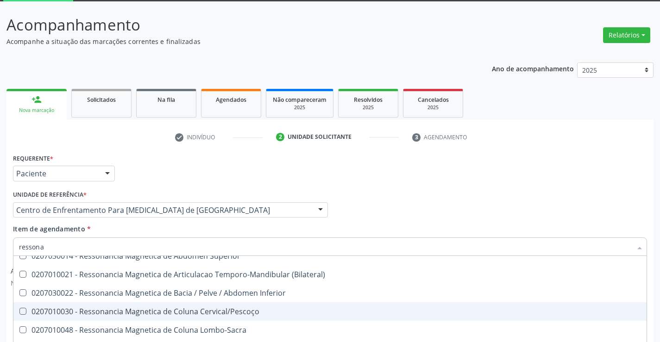
click at [236, 312] on div "0207010030 - Ressonancia Magnetica de Coluna Cervical/Pescoço" at bounding box center [330, 311] width 622 height 7
checkbox Cervical\/Pescoço "true"
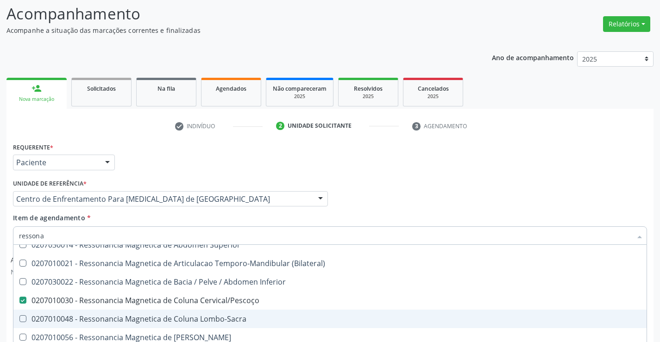
scroll to position [142, 0]
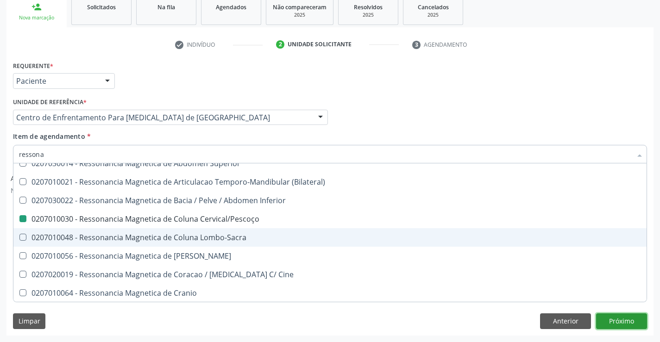
click at [624, 317] on button "Próximo" at bounding box center [621, 322] width 51 height 16
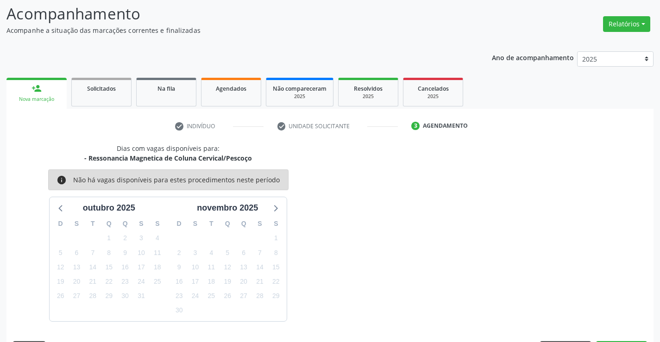
scroll to position [88, 0]
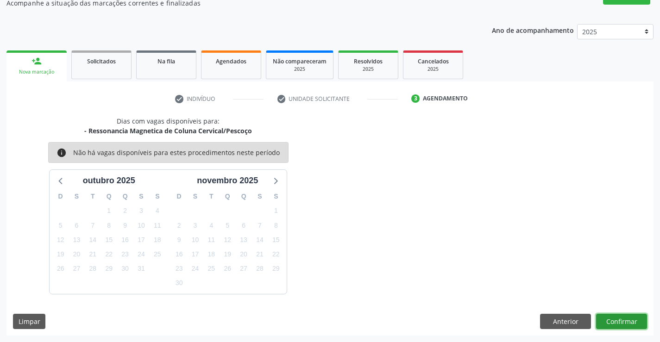
click at [621, 316] on button "Confirmar" at bounding box center [621, 322] width 51 height 16
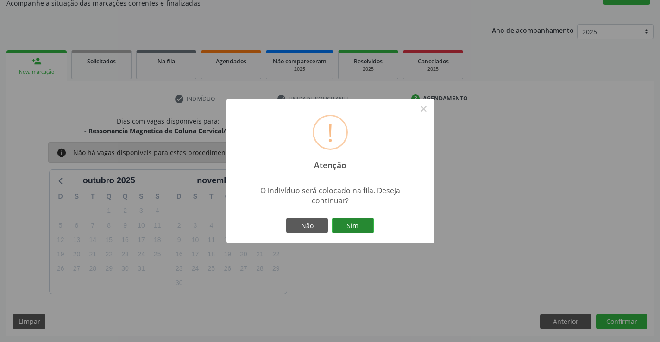
click at [357, 228] on button "Sim" at bounding box center [353, 226] width 42 height 16
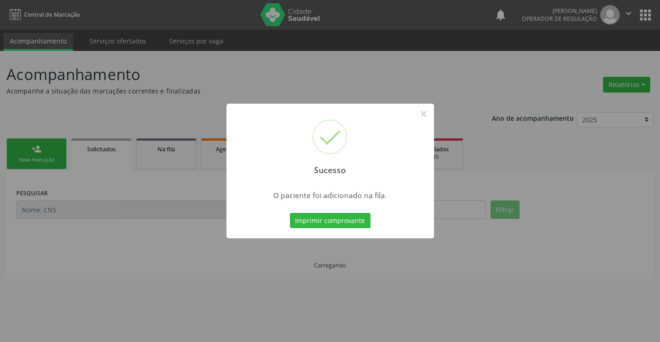
scroll to position [0, 0]
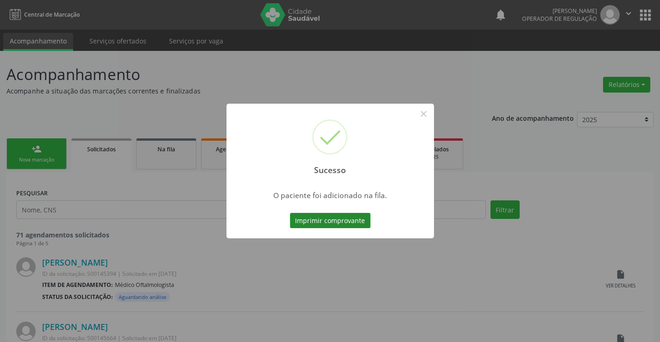
click at [346, 220] on button "Imprimir comprovante" at bounding box center [330, 221] width 81 height 16
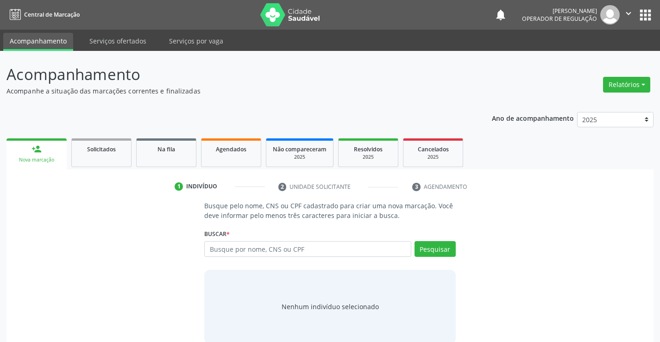
click at [627, 13] on icon "" at bounding box center [628, 13] width 10 height 10
click at [588, 57] on link "Sair" at bounding box center [605, 56] width 64 height 13
